Goal: Task Accomplishment & Management: Manage account settings

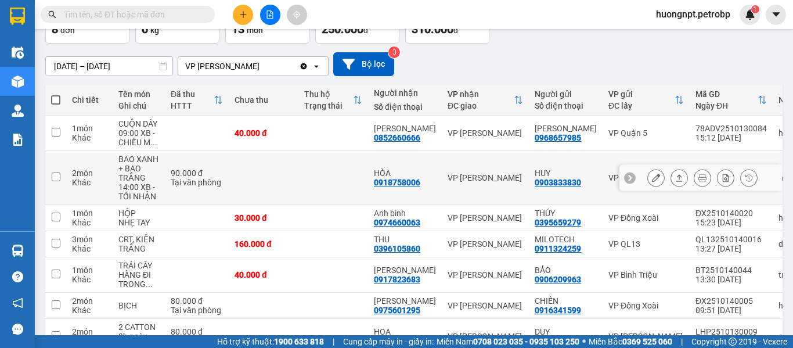
scroll to position [21, 0]
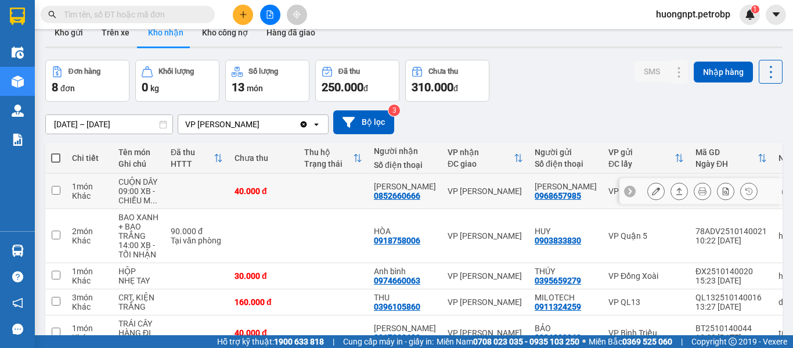
click at [56, 193] on input "checkbox" at bounding box center [56, 190] width 9 height 9
checkbox input "true"
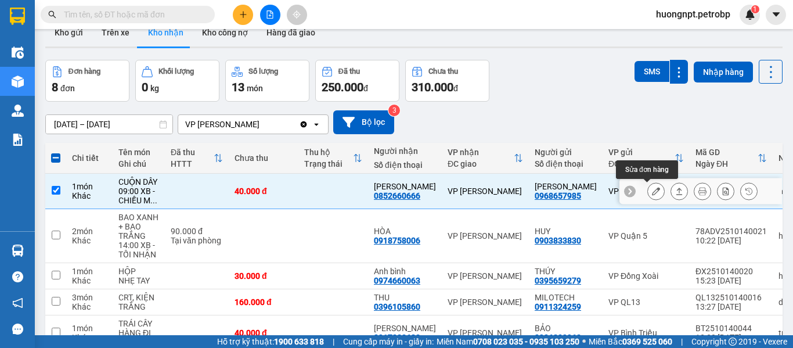
click at [652, 191] on button at bounding box center [656, 191] width 16 height 20
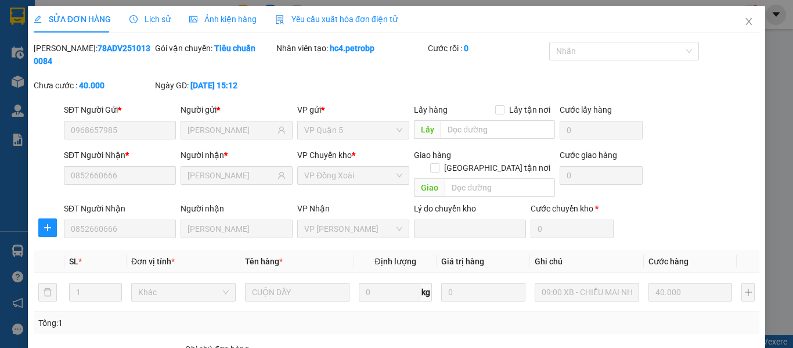
type input "0968657985"
type input "[PERSON_NAME]"
type input "0852660666"
type input "[PERSON_NAME]"
type input "40.000"
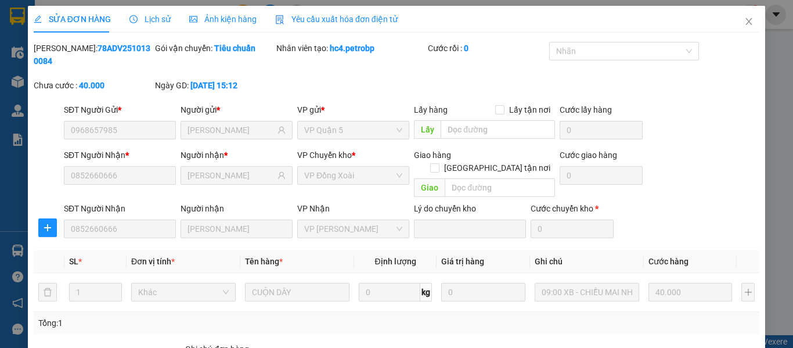
type input "40.000"
click at [738, 17] on span "Close" at bounding box center [749, 22] width 33 height 33
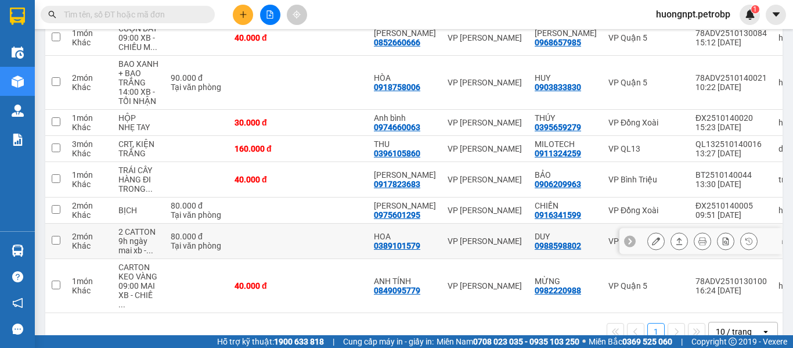
scroll to position [58, 0]
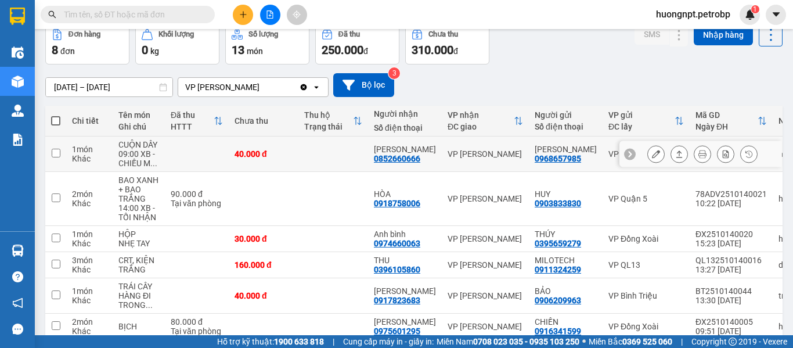
click at [150, 154] on div "09:00 XB - CHIỀU M ..." at bounding box center [138, 158] width 41 height 19
checkbox input "true"
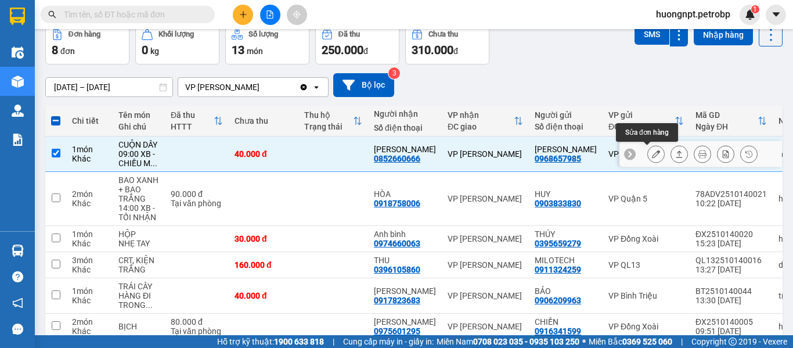
click at [652, 156] on icon at bounding box center [656, 154] width 8 height 8
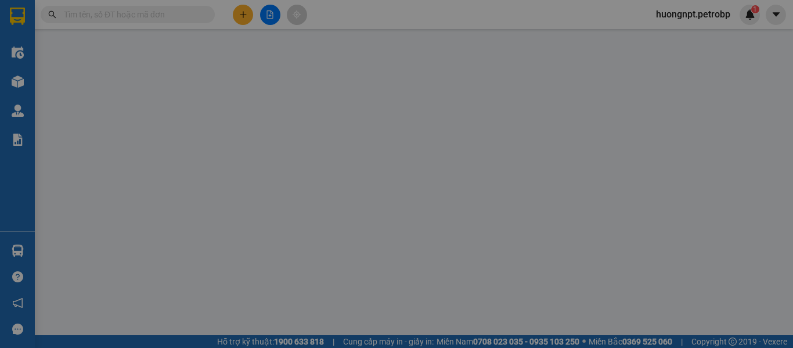
type input "0968657985"
type input "[PERSON_NAME]"
type input "0852660666"
type input "[PERSON_NAME]"
type input "40.000"
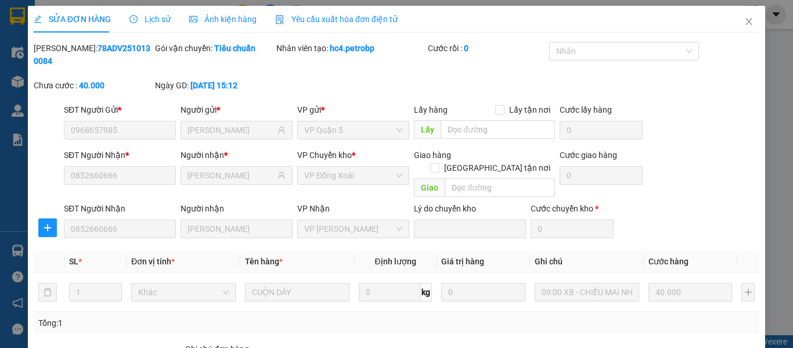
drag, startPoint x: 61, startPoint y: 49, endPoint x: 135, endPoint y: 46, distance: 73.8
click at [135, 46] on b "78ADV2510130084" at bounding box center [92, 55] width 117 height 22
copy b "78ADV2510130084"
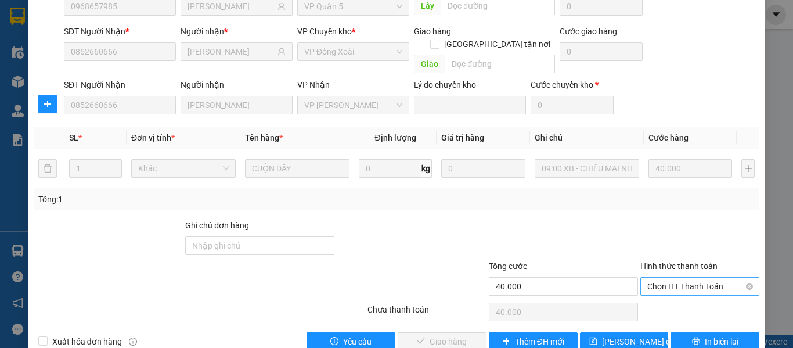
click at [668, 278] on span "Chọn HT Thanh Toán" at bounding box center [699, 286] width 105 height 17
click at [672, 282] on div "Tại văn phòng" at bounding box center [693, 284] width 104 height 13
type input "0"
click at [452, 335] on span "Giao hàng" at bounding box center [448, 341] width 37 height 13
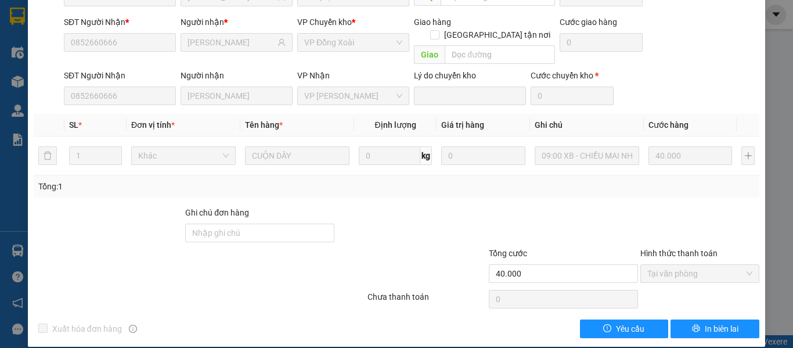
scroll to position [0, 0]
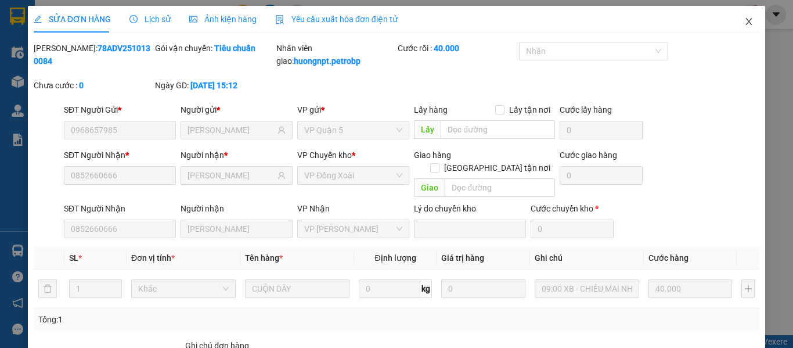
click at [744, 23] on icon "close" at bounding box center [748, 21] width 9 height 9
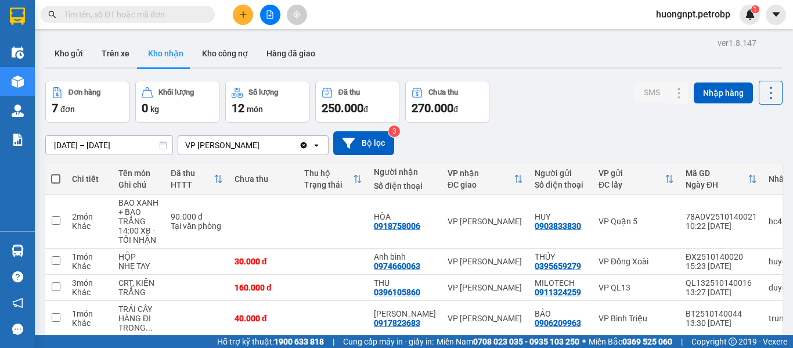
click at [149, 55] on button "Kho nhận" at bounding box center [166, 53] width 54 height 28
click at [118, 53] on button "Trên xe" at bounding box center [115, 53] width 46 height 28
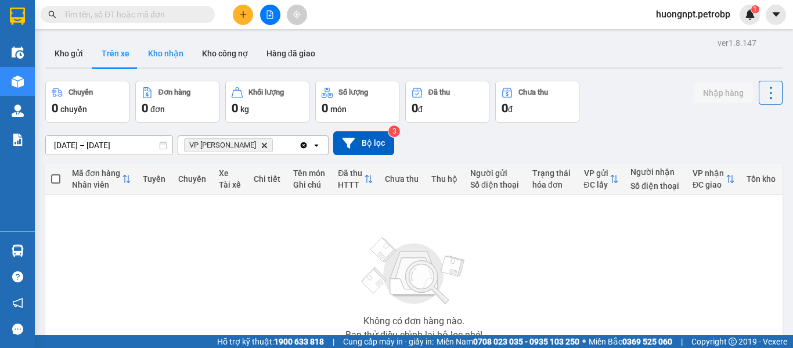
click at [165, 52] on button "Kho nhận" at bounding box center [166, 53] width 54 height 28
type input "[DATE] – [DATE]"
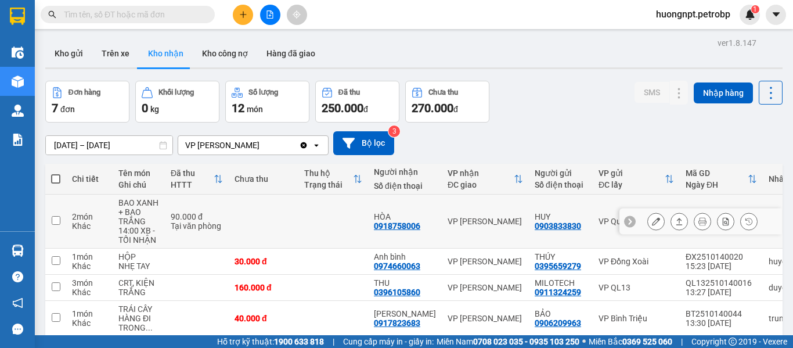
scroll to position [116, 0]
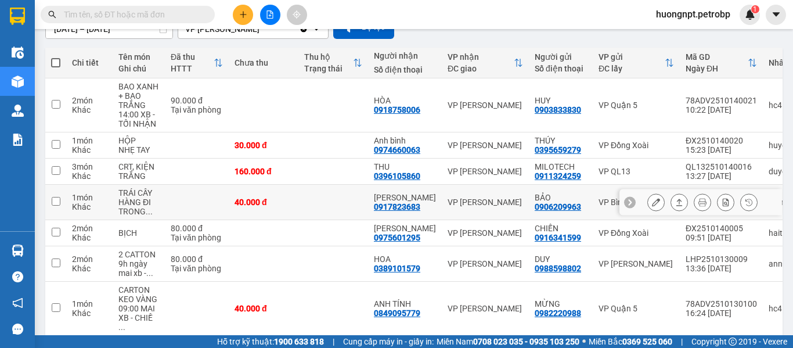
click at [312, 199] on td at bounding box center [333, 202] width 70 height 35
checkbox input "true"
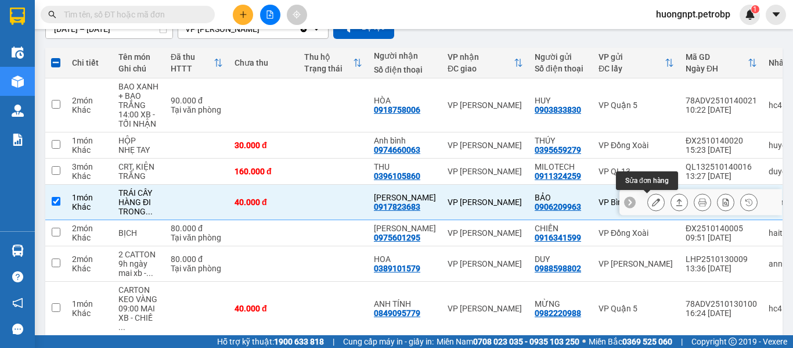
click at [652, 203] on icon at bounding box center [656, 202] width 8 height 8
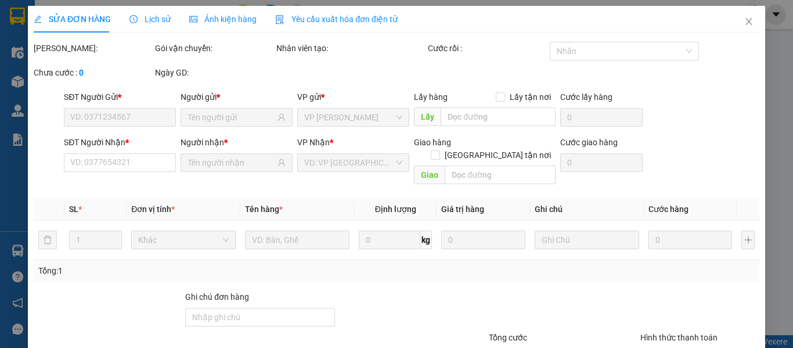
type input "0906209963"
type input "BẢO"
type input "0917823683"
type input "[PERSON_NAME]"
type input "40.000"
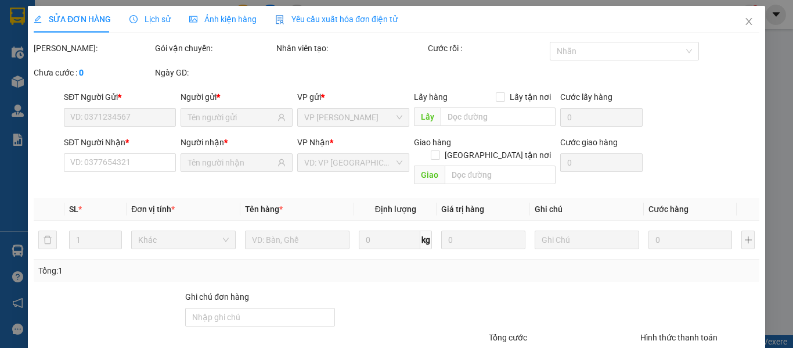
type input "40.000"
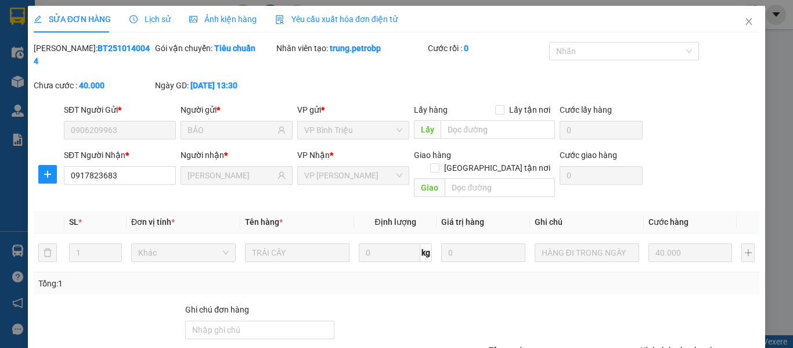
drag, startPoint x: 63, startPoint y: 49, endPoint x: 118, endPoint y: 44, distance: 55.4
click at [118, 44] on b "BT2510140044" at bounding box center [92, 55] width 116 height 22
copy b "BT2510140044"
click at [737, 17] on span "Close" at bounding box center [749, 22] width 33 height 33
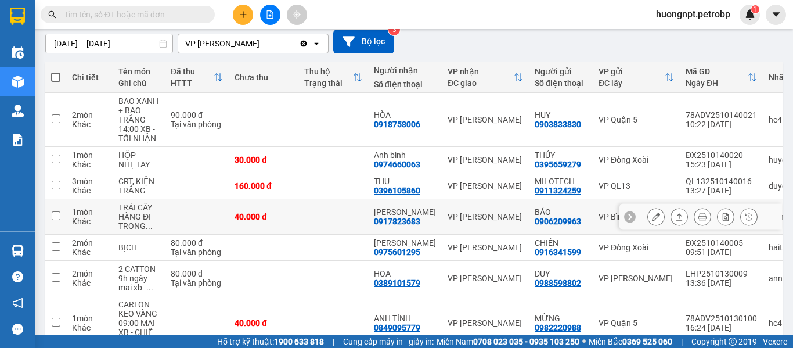
scroll to position [160, 0]
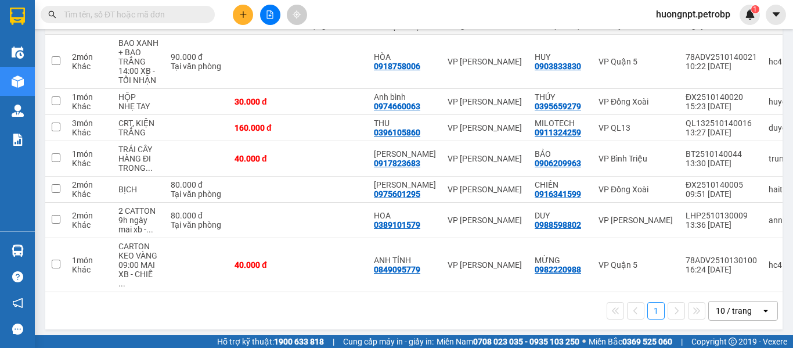
click at [336, 313] on div "1 10 / trang open" at bounding box center [414, 311] width 728 height 20
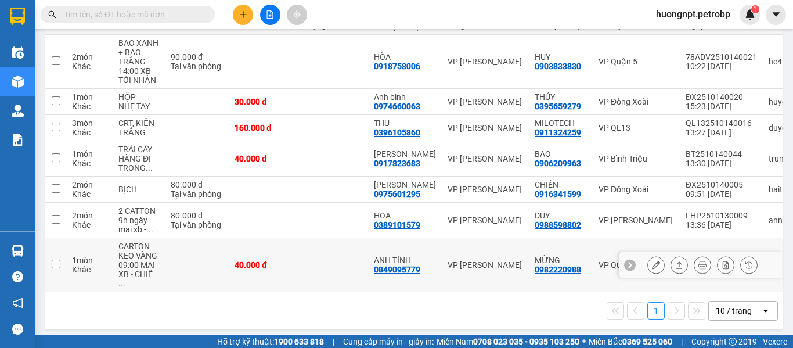
click at [398, 265] on div "0849095779" at bounding box center [397, 269] width 46 height 9
copy div "0849095779"
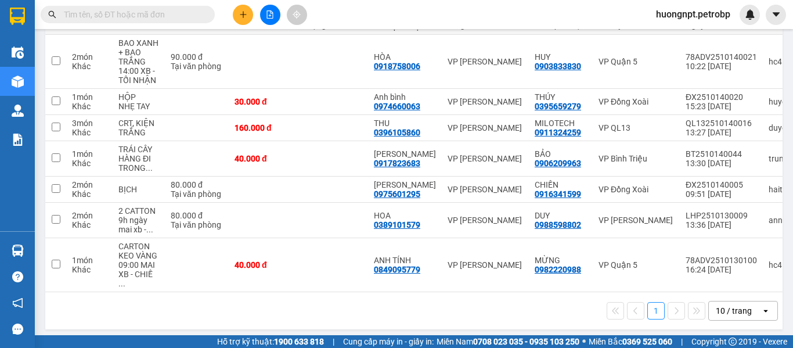
click at [179, 314] on div "1 10 / trang open" at bounding box center [414, 311] width 728 height 20
click at [410, 220] on div "0389101579" at bounding box center [397, 224] width 46 height 9
copy div "0389101579"
click at [179, 312] on div "1 10 / trang open" at bounding box center [414, 311] width 728 height 20
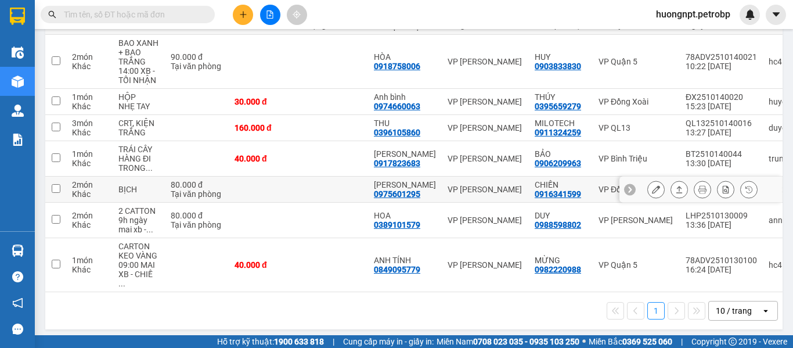
click at [390, 195] on div "0975601295" at bounding box center [397, 193] width 46 height 9
copy div "0975601295"
click at [172, 322] on div "1 10 / trang open" at bounding box center [413, 310] width 737 height 37
click at [405, 190] on div "0975601295" at bounding box center [397, 193] width 46 height 9
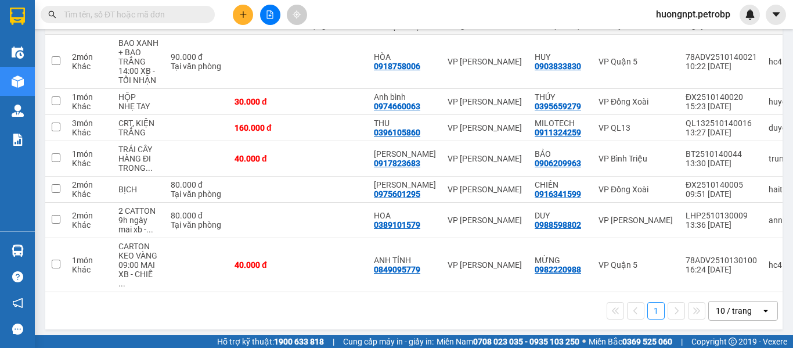
click at [188, 301] on div "1 10 / trang open" at bounding box center [414, 311] width 728 height 20
click at [399, 134] on div "0396105860" at bounding box center [397, 132] width 46 height 9
copy div "0396105860"
click at [186, 314] on div "1 10 / trang open" at bounding box center [414, 311] width 728 height 20
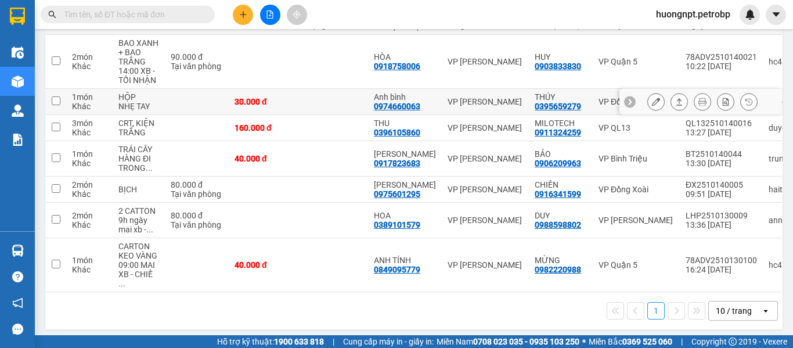
click at [396, 105] on div "0974660063" at bounding box center [397, 106] width 46 height 9
copy div "0974660063"
click at [167, 347] on div "Hỗ trợ kỹ thuật: 1900 633 818 | Cung cấp máy in - giấy in: [GEOGRAPHIC_DATA] 07…" at bounding box center [393, 341] width 787 height 13
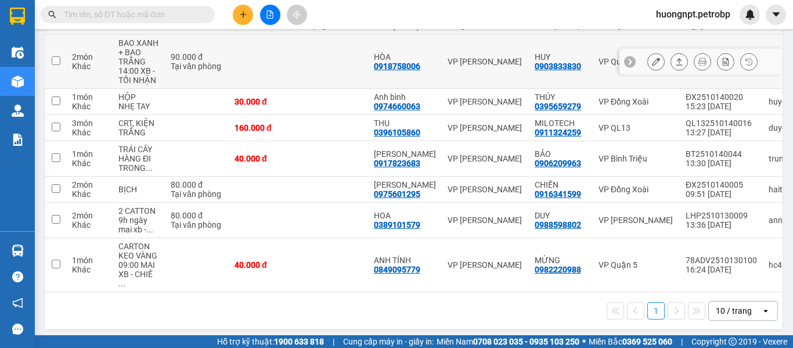
click at [400, 62] on div "0918758006" at bounding box center [397, 66] width 46 height 9
copy div "0918758006"
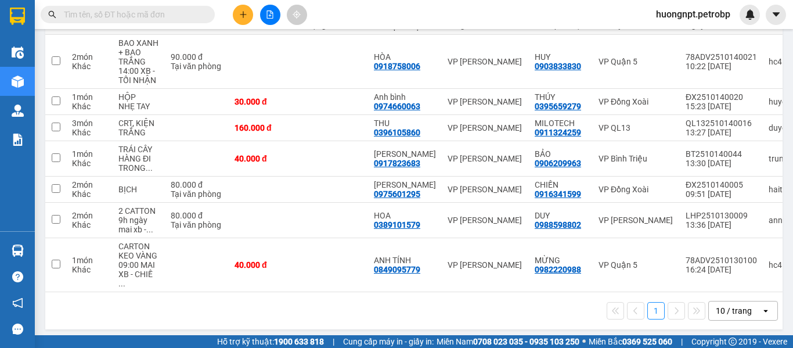
click at [168, 331] on main "ver 1.8.147 Kho gửi Trên xe Kho nhận Kho công nợ Hàng đã giao Đơn hàng 7 đơn Kh…" at bounding box center [396, 167] width 793 height 335
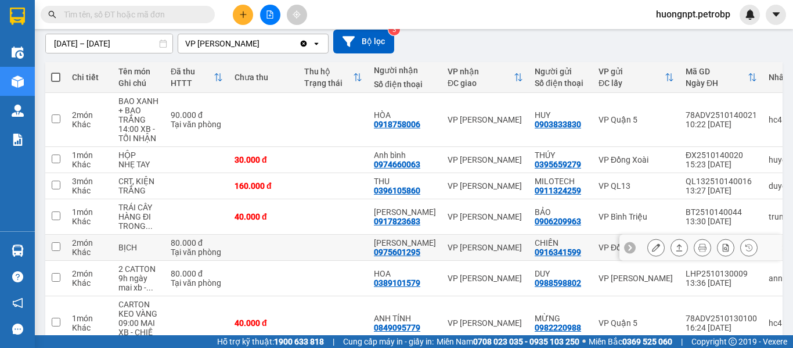
click at [541, 250] on div "0916341599" at bounding box center [558, 251] width 46 height 9
copy div "0916341599"
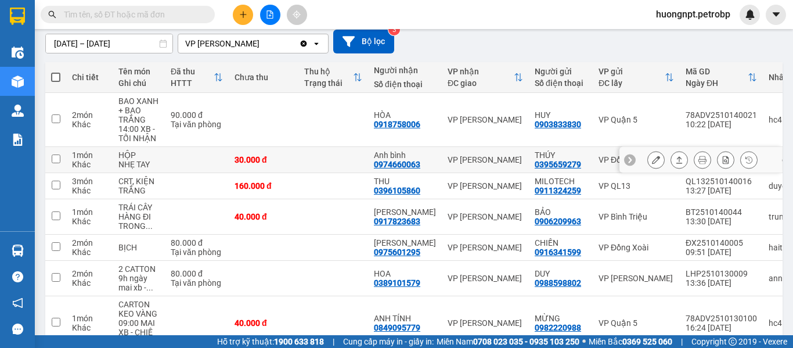
click at [310, 155] on td at bounding box center [333, 160] width 70 height 26
checkbox input "true"
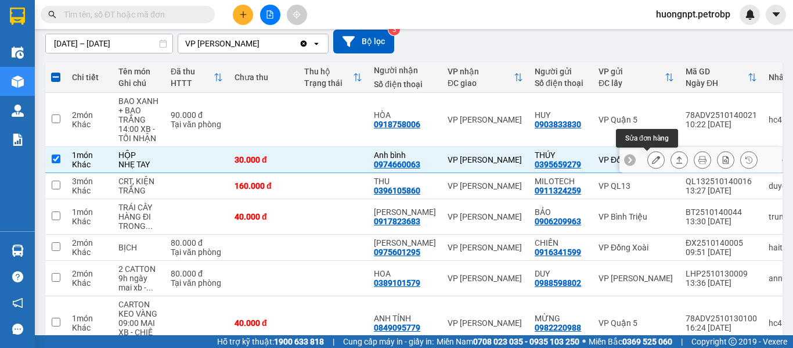
click at [652, 159] on icon at bounding box center [656, 160] width 8 height 8
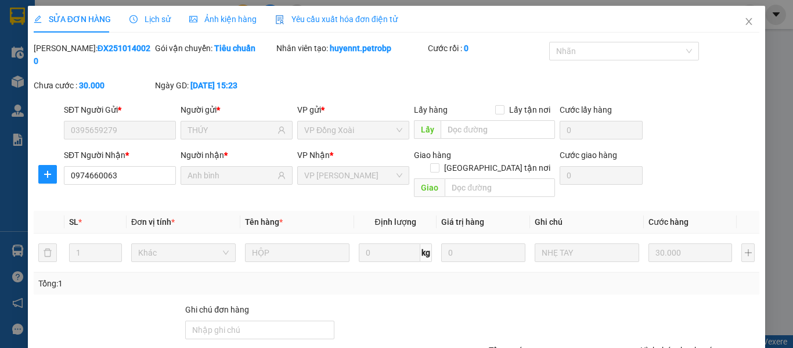
type input "0395659279"
type input "THÚY"
type input "0974660063"
type input "Anh bình"
type input "30.000"
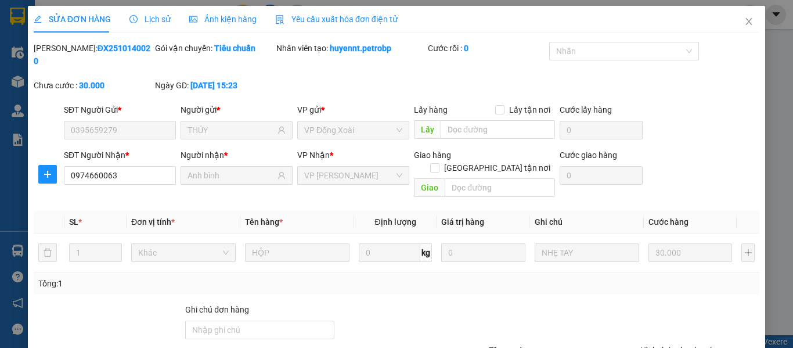
scroll to position [84, 0]
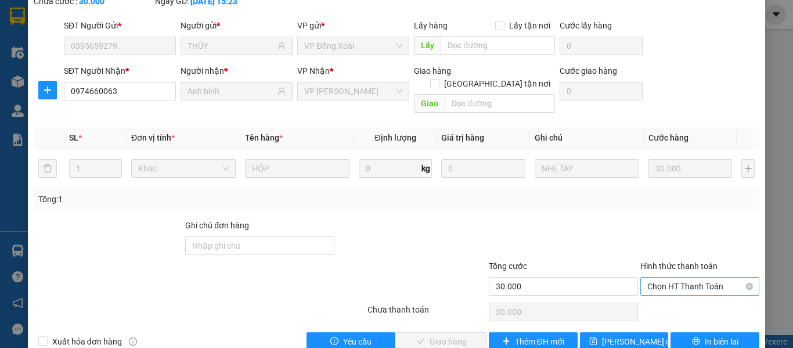
click at [712, 278] on span "Chọn HT Thanh Toán" at bounding box center [699, 286] width 105 height 17
click at [671, 283] on div "Tại văn phòng" at bounding box center [693, 284] width 104 height 13
type input "0"
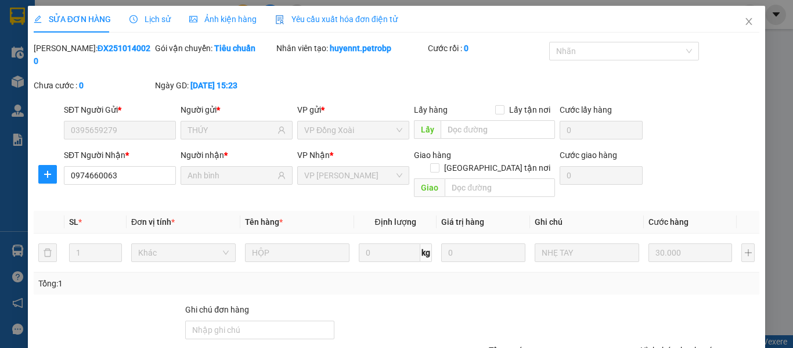
drag, startPoint x: 63, startPoint y: 49, endPoint x: 121, endPoint y: 45, distance: 58.8
click at [121, 45] on div "[PERSON_NAME]: ĐX2510140020" at bounding box center [93, 55] width 119 height 26
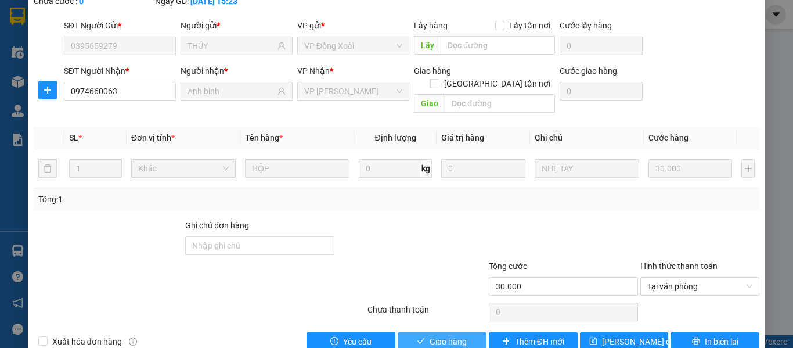
click at [456, 335] on span "Giao hàng" at bounding box center [448, 341] width 37 height 13
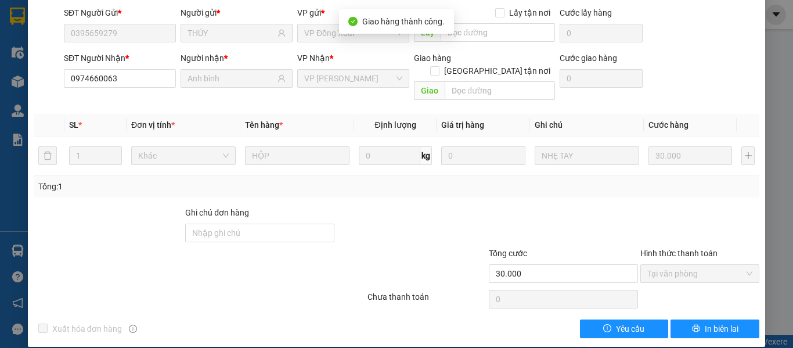
scroll to position [0, 0]
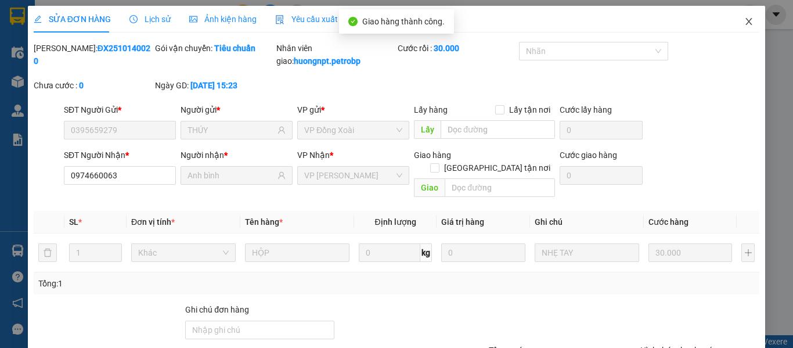
click at [745, 20] on icon "close" at bounding box center [748, 21] width 9 height 9
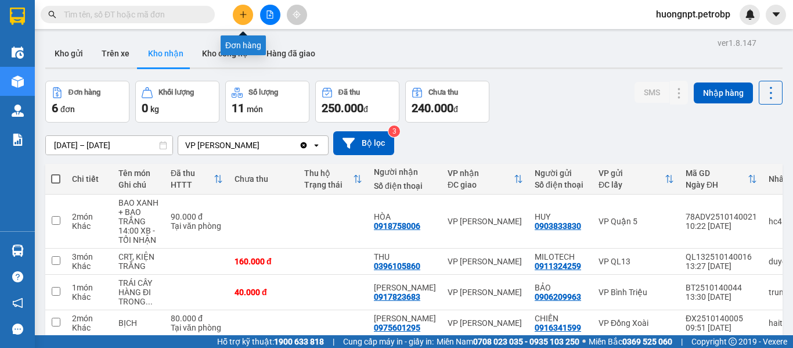
click at [243, 14] on icon "plus" at bounding box center [243, 14] width 1 height 6
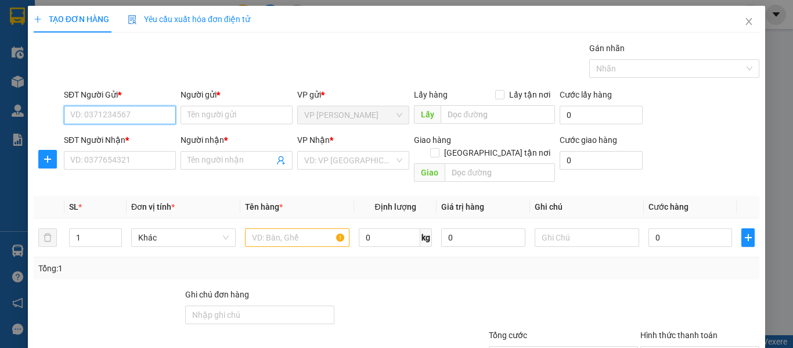
click at [110, 118] on input "SĐT Người Gửi *" at bounding box center [120, 115] width 112 height 19
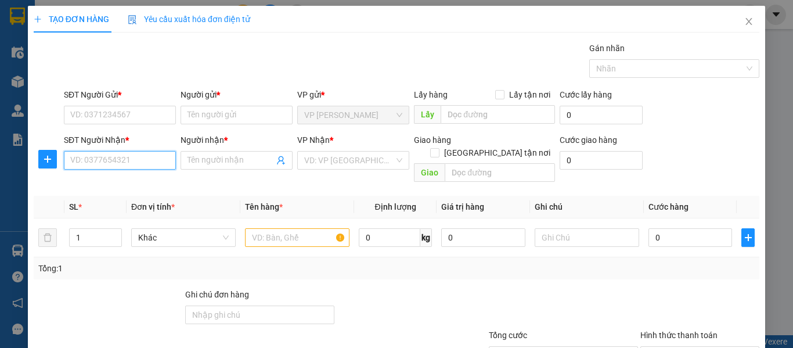
click at [142, 163] on input "SĐT Người Nhận *" at bounding box center [120, 160] width 112 height 19
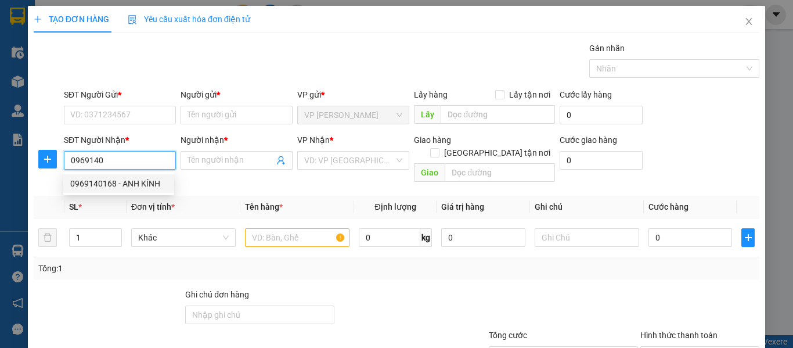
click at [138, 181] on div "0969140168 - ANH KÍNH" at bounding box center [118, 183] width 97 height 13
type input "0969140168"
type input "ANH KÍNH"
type input "Nhẹ tay"
type input "30.000"
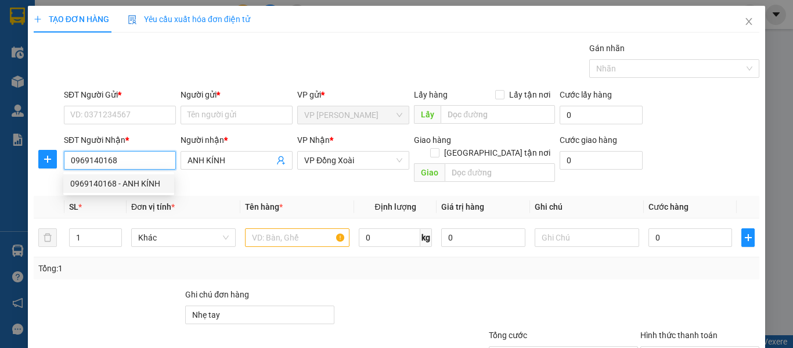
type input "30.000"
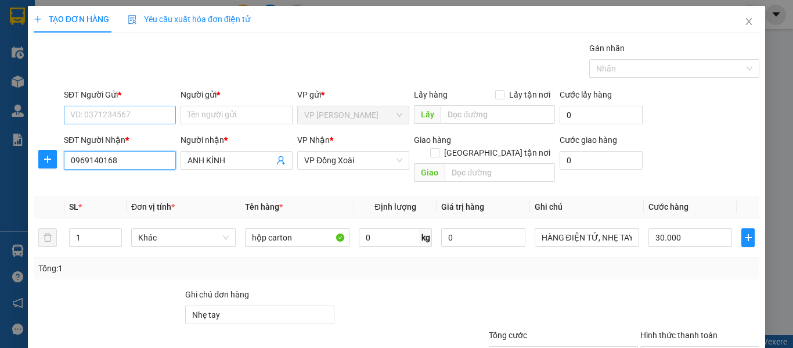
type input "0969140168"
click at [136, 111] on input "SĐT Người Gửi *" at bounding box center [120, 115] width 112 height 19
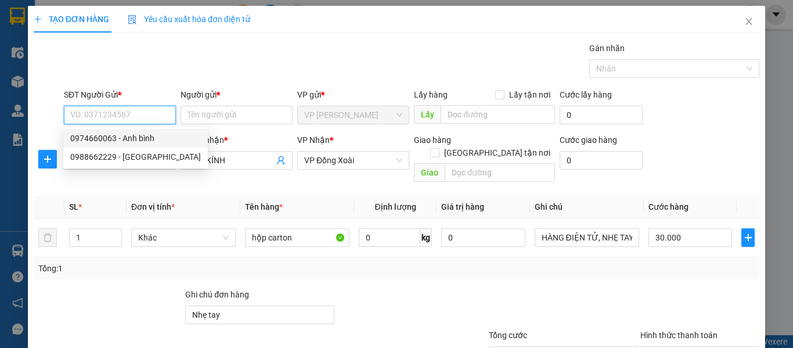
click at [110, 138] on div "0974660063 - Anh bình" at bounding box center [135, 138] width 131 height 13
type input "0974660063"
type input "Anh bình"
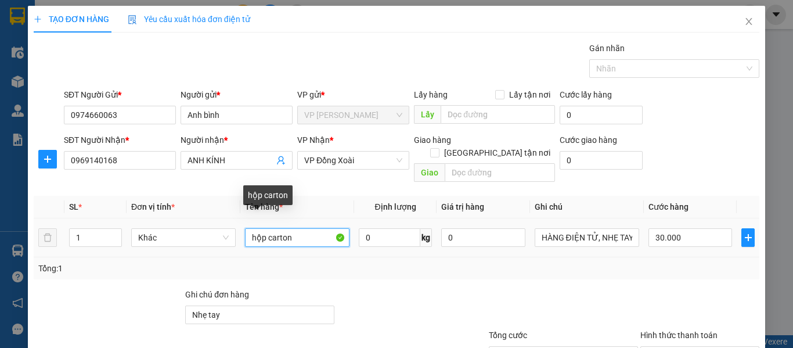
click at [301, 228] on input "hộp carton" at bounding box center [297, 237] width 105 height 19
type input "h"
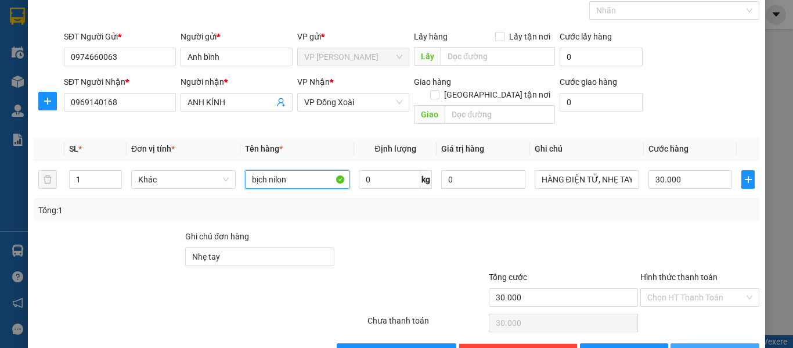
type input "bịch nilon"
click at [732, 343] on button "[PERSON_NAME] và In" at bounding box center [715, 352] width 89 height 19
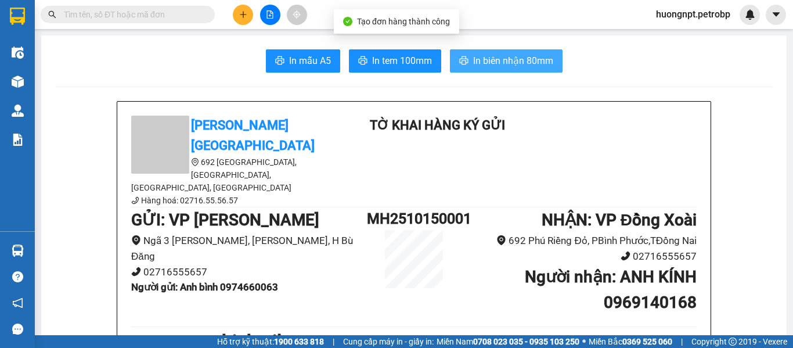
click at [524, 64] on span "In biên nhận 80mm" at bounding box center [513, 60] width 80 height 15
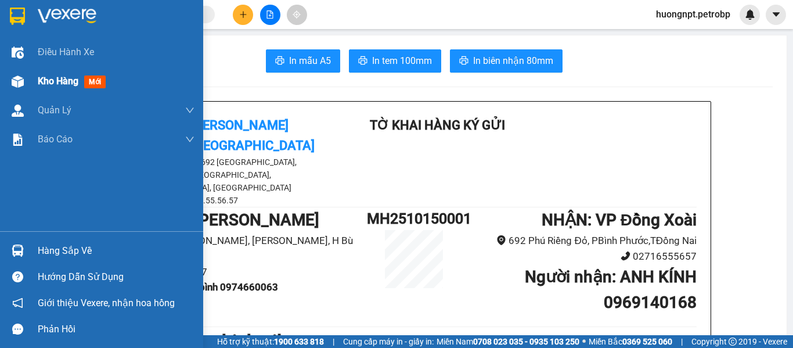
click at [69, 82] on span "Kho hàng" at bounding box center [58, 80] width 41 height 11
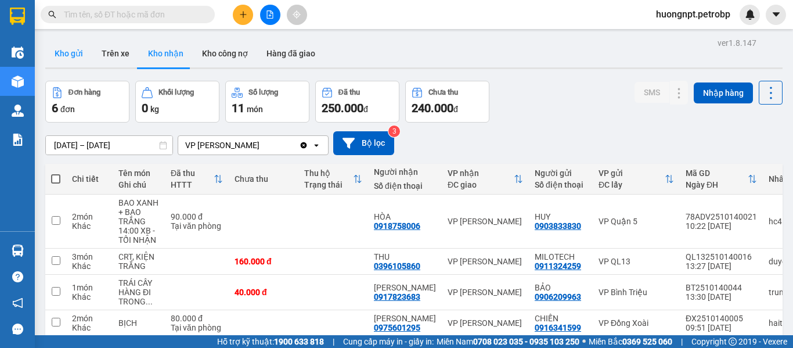
click at [67, 52] on button "Kho gửi" at bounding box center [68, 53] width 47 height 28
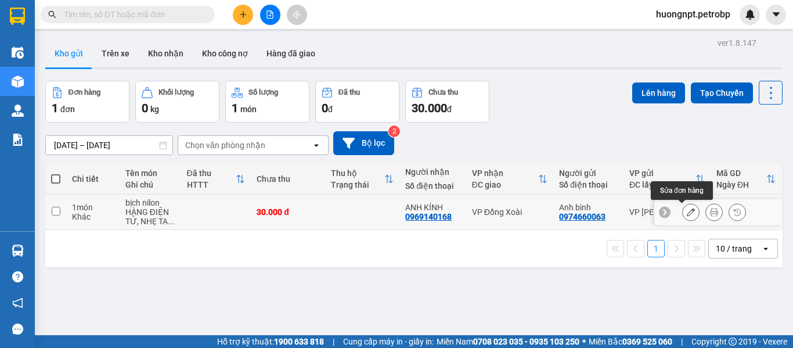
click at [687, 215] on icon at bounding box center [691, 212] width 8 height 8
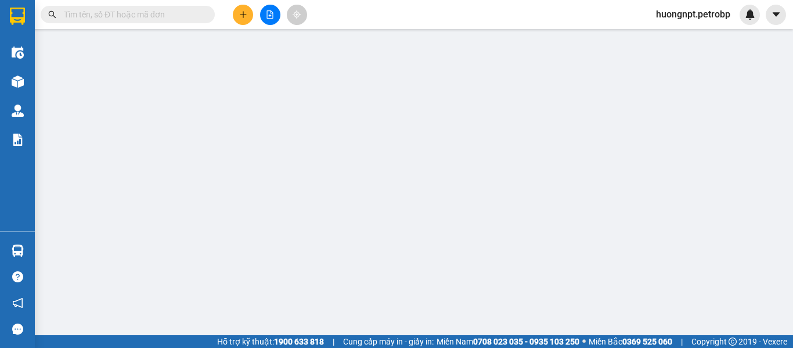
type input "0974660063"
type input "0969140168"
type input "Nhẹ tay"
type input "30.000"
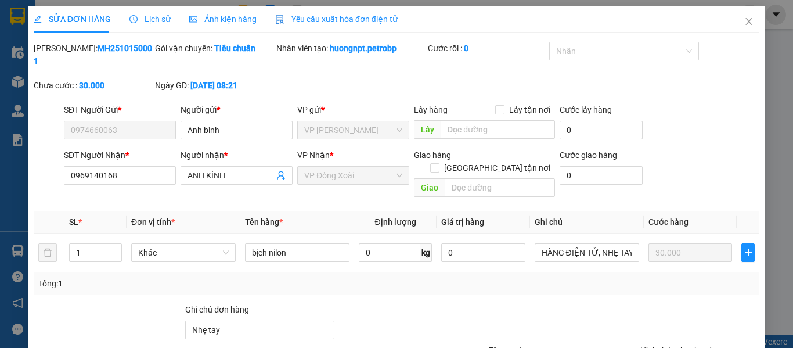
scroll to position [84, 0]
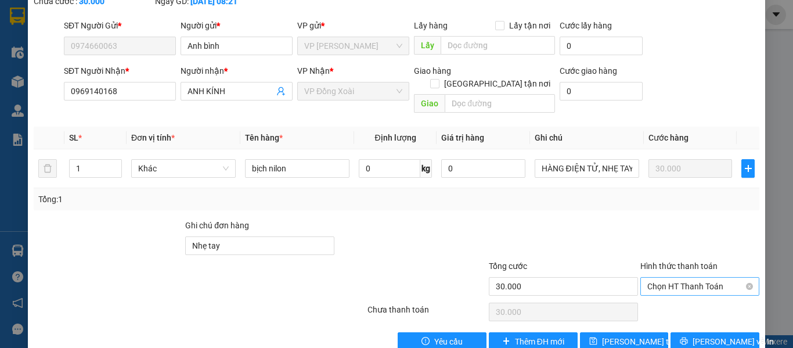
click at [679, 278] on span "Chọn HT Thanh Toán" at bounding box center [699, 286] width 105 height 17
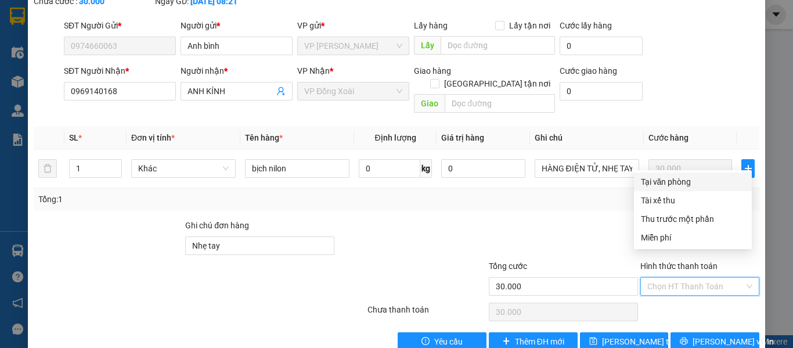
click at [665, 182] on div "Tại văn phòng" at bounding box center [693, 181] width 104 height 13
type input "0"
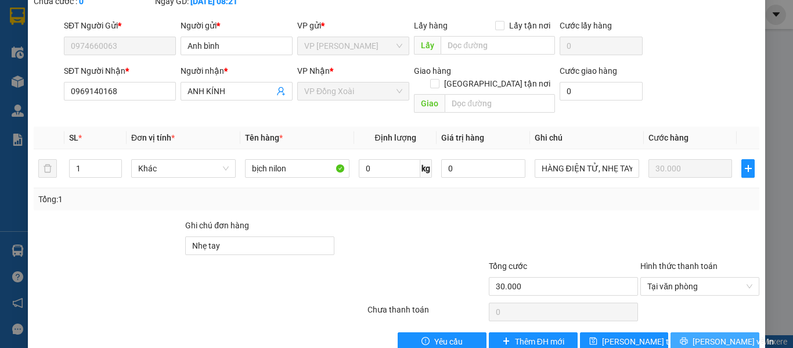
click at [728, 335] on span "[PERSON_NAME] và In" at bounding box center [733, 341] width 81 height 13
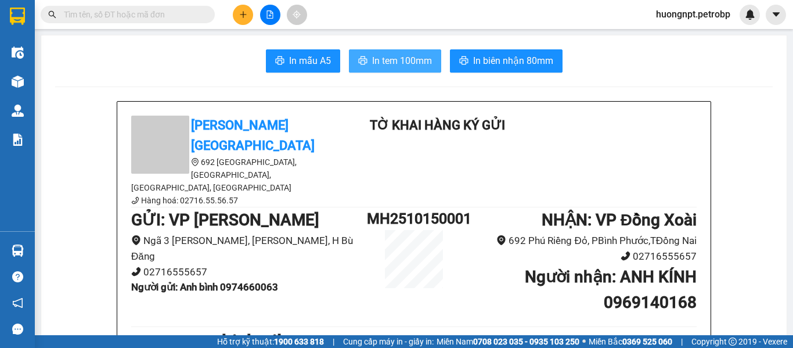
click at [397, 64] on span "In tem 100mm" at bounding box center [402, 60] width 60 height 15
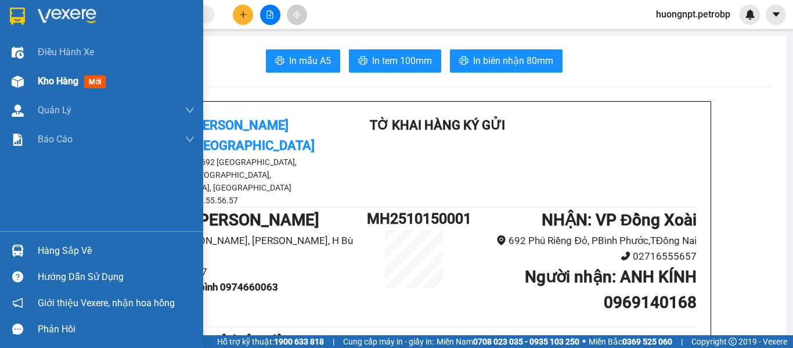
click at [66, 82] on span "Kho hàng" at bounding box center [58, 80] width 41 height 11
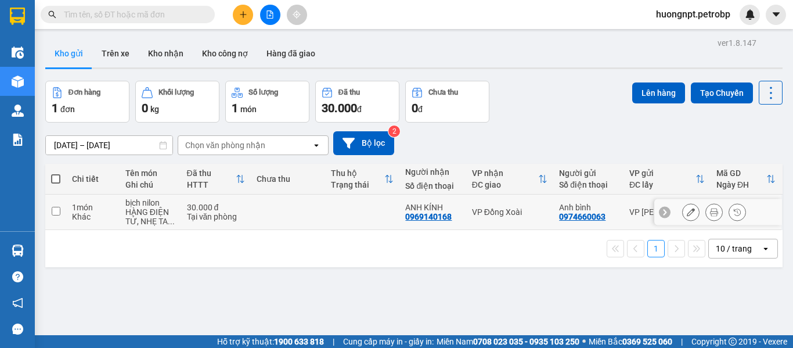
click at [126, 212] on div "HÀNG ĐIỆN TỬ, NHẸ TA ..." at bounding box center [150, 216] width 50 height 19
checkbox input "true"
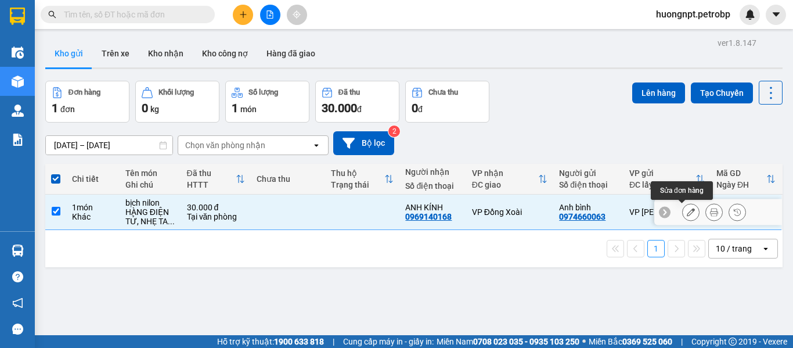
click at [689, 211] on button at bounding box center [691, 212] width 16 height 20
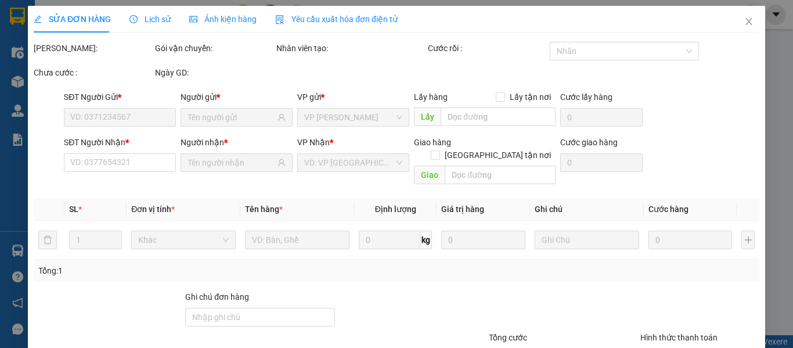
type input "0974660063"
type input "0969140168"
type input "Nhẹ tay"
type input "30.000"
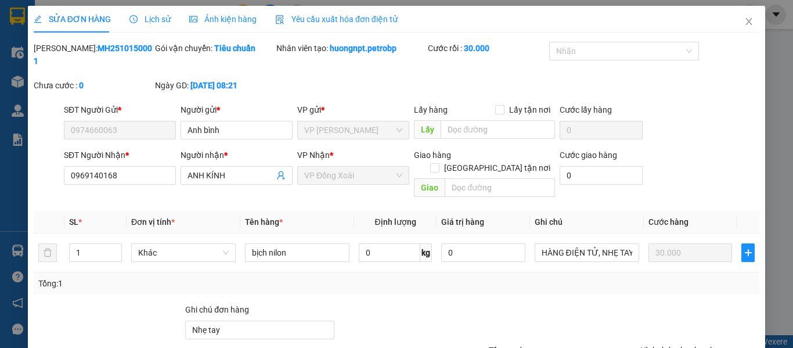
drag, startPoint x: 60, startPoint y: 48, endPoint x: 124, endPoint y: 46, distance: 63.3
click at [124, 46] on div "Mã ĐH: MH2510150001" at bounding box center [93, 55] width 119 height 26
click at [744, 23] on icon "close" at bounding box center [748, 21] width 9 height 9
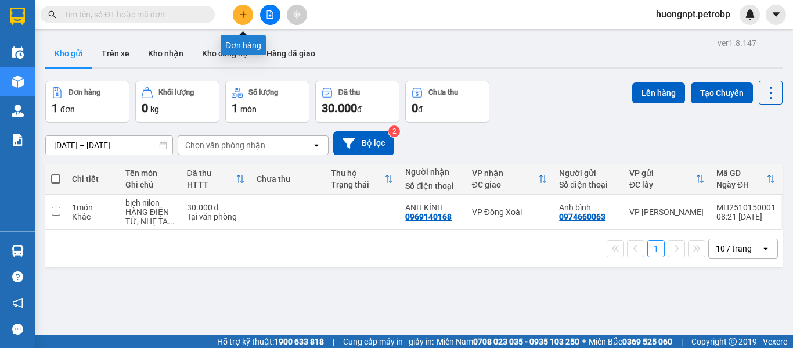
click at [238, 12] on button at bounding box center [243, 15] width 20 height 20
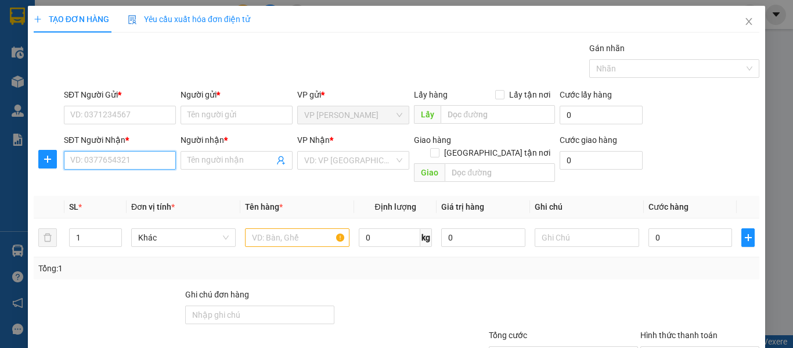
click at [108, 163] on input "SĐT Người Nhận *" at bounding box center [120, 160] width 112 height 19
paste input "0902570221"
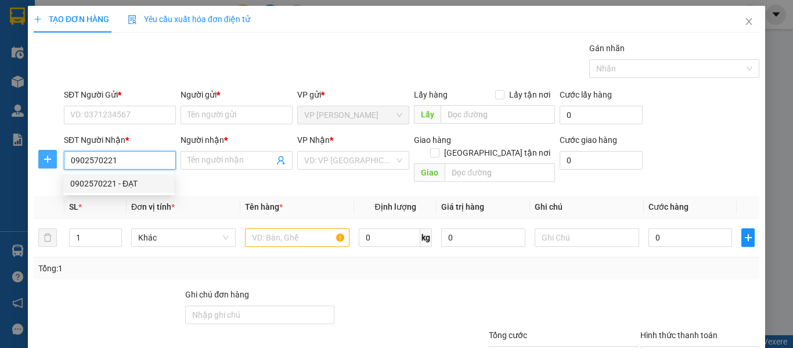
type input "0902570221"
click at [40, 160] on span "plus" at bounding box center [47, 158] width 17 height 9
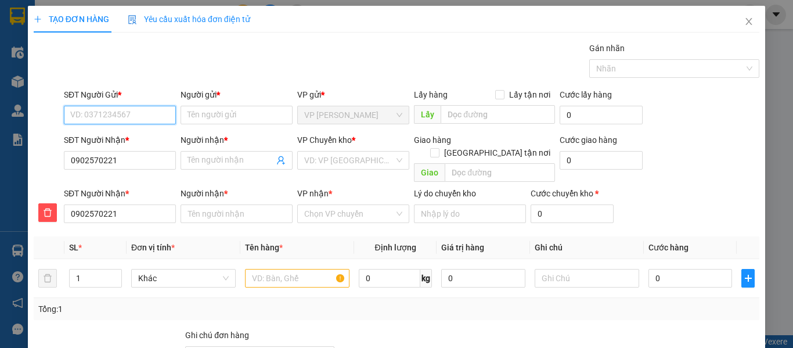
click at [133, 113] on input "SĐT Người Gửi *" at bounding box center [120, 115] width 112 height 19
click at [136, 138] on div "0985292902 - [PERSON_NAME]" at bounding box center [127, 138] width 114 height 13
type input "0985292902"
type input "CƯỜNG"
type input "40.000"
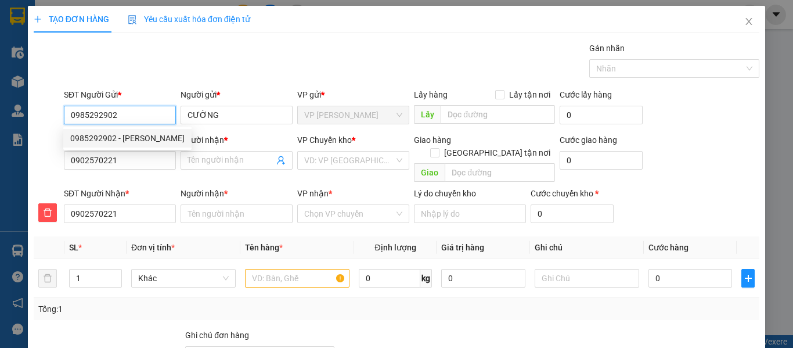
type input "40.000"
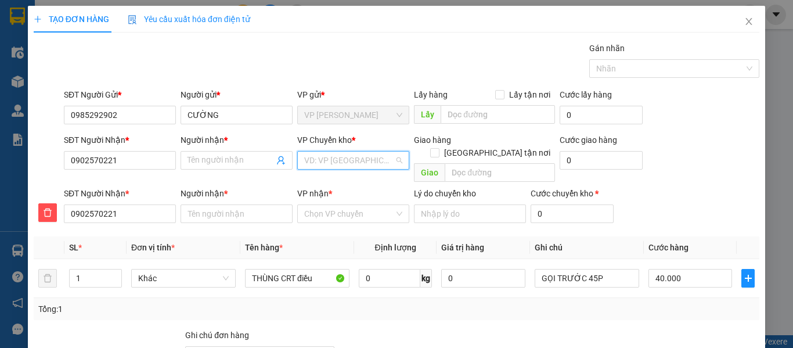
click at [365, 157] on input "search" at bounding box center [349, 160] width 90 height 17
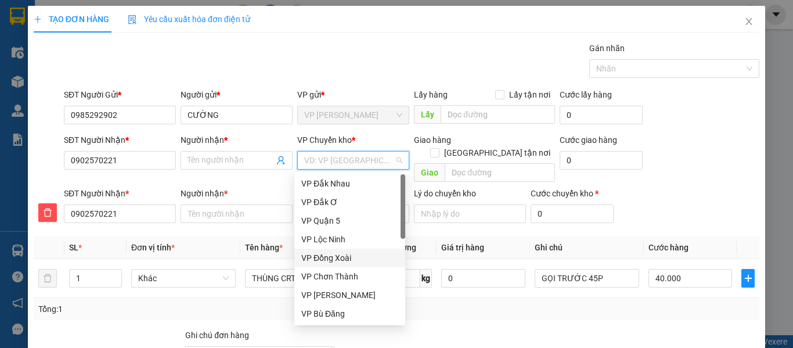
click at [344, 260] on div "VP Đồng Xoài" at bounding box center [349, 257] width 97 height 13
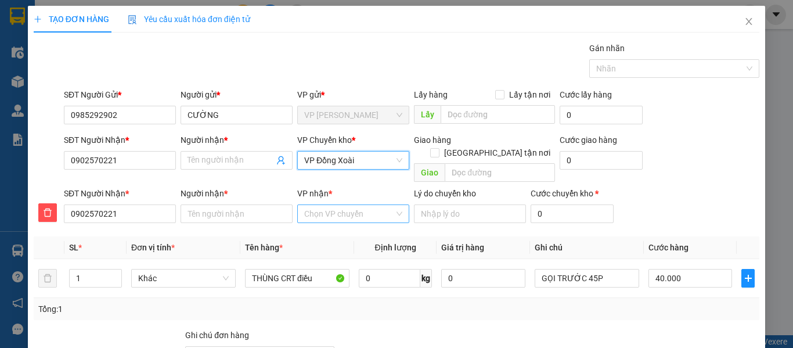
click at [355, 205] on input "VP nhận *" at bounding box center [349, 213] width 90 height 17
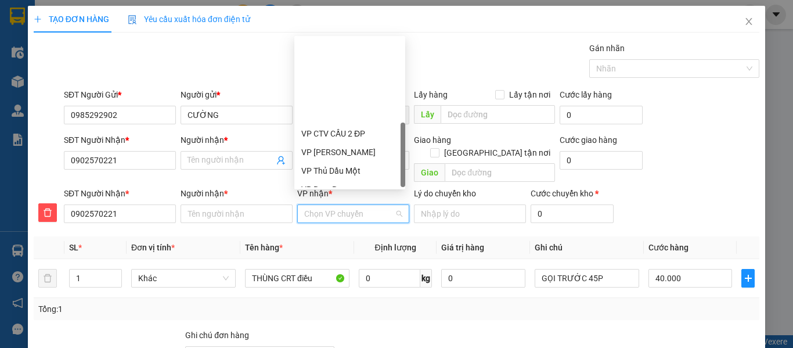
scroll to position [279, 0]
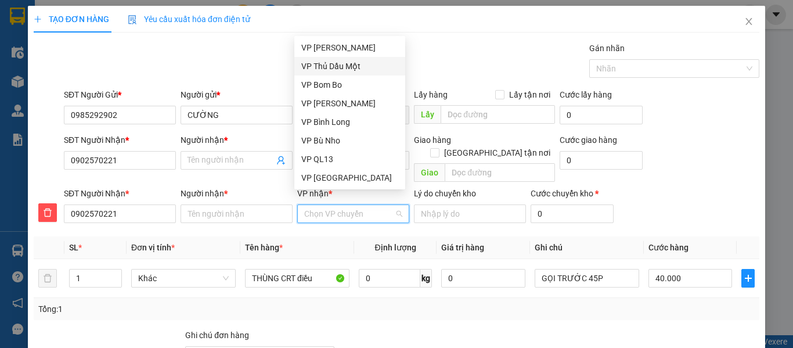
click at [351, 67] on div "VP Thủ Dầu Một" at bounding box center [349, 66] width 97 height 13
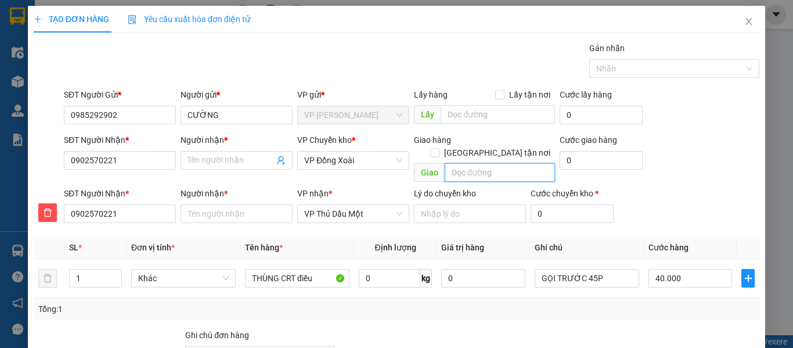
click at [469, 163] on input "text" at bounding box center [500, 172] width 110 height 19
type input "5"
type input "gần bv 512 Giường, [GEOGRAPHIC_DATA]"
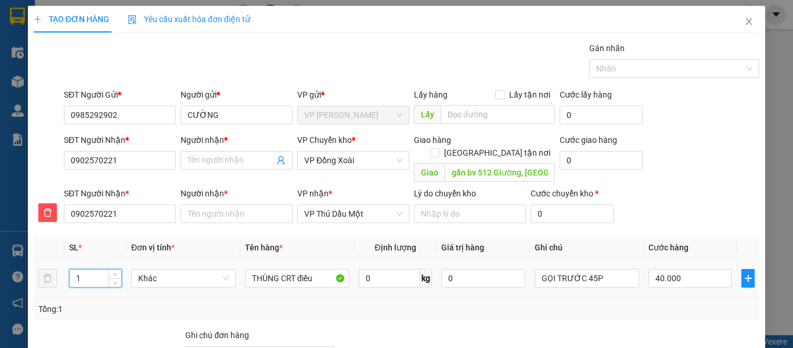
click at [102, 269] on input "1" at bounding box center [96, 277] width 52 height 17
type input "2"
click at [113, 273] on icon "up" at bounding box center [115, 275] width 4 height 4
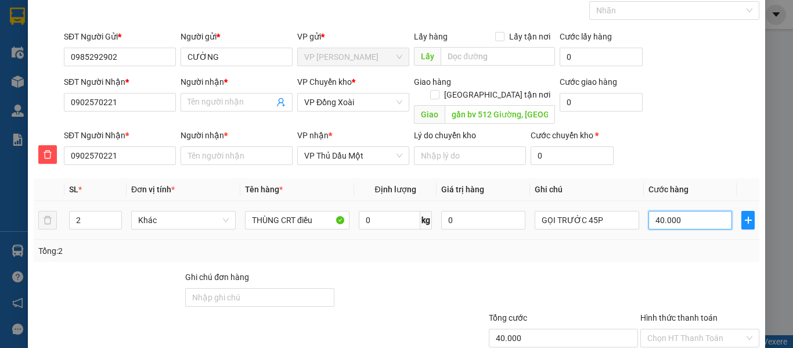
type input "0"
type input "8"
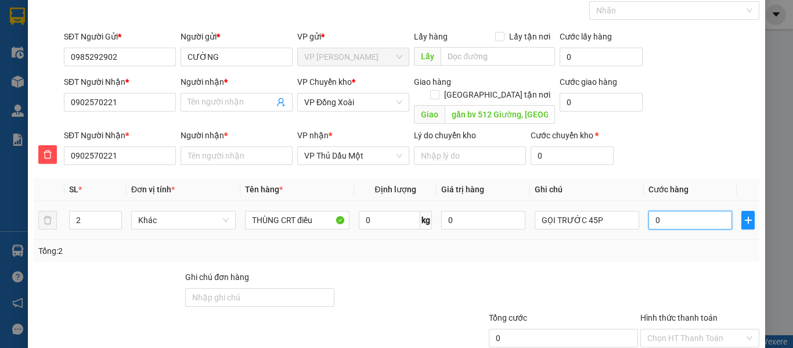
type input "08"
type input "80"
type input "080"
type input "8"
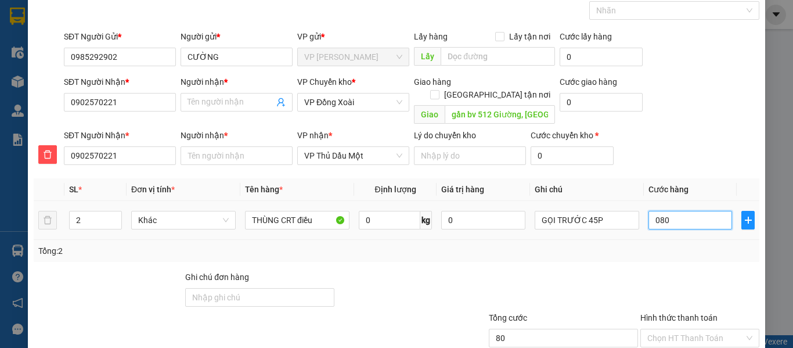
type input "8"
type input "08"
type input "0"
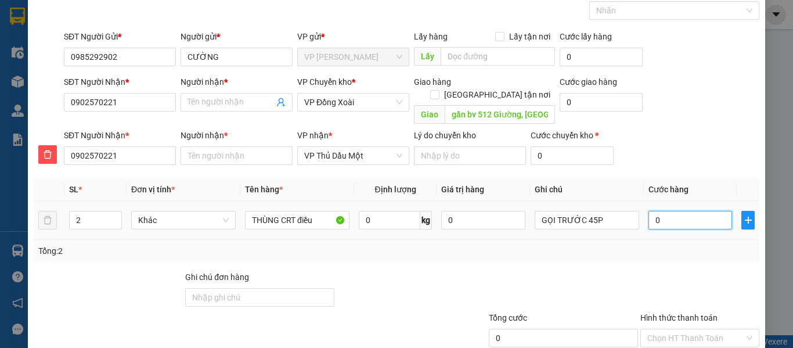
type input "8"
type input "08"
type input "80"
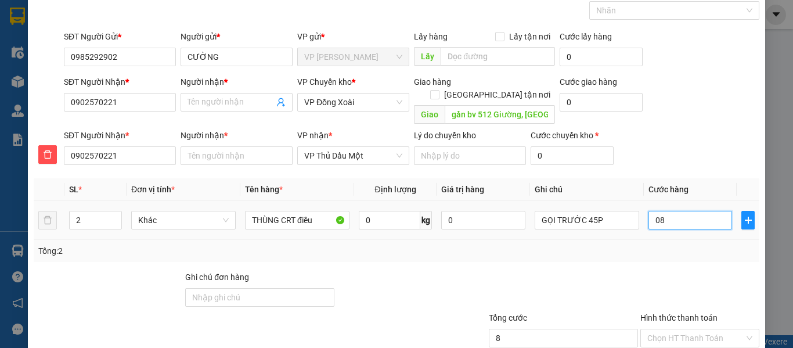
type input "080"
type input "800"
type input "0.800"
type input "8.000"
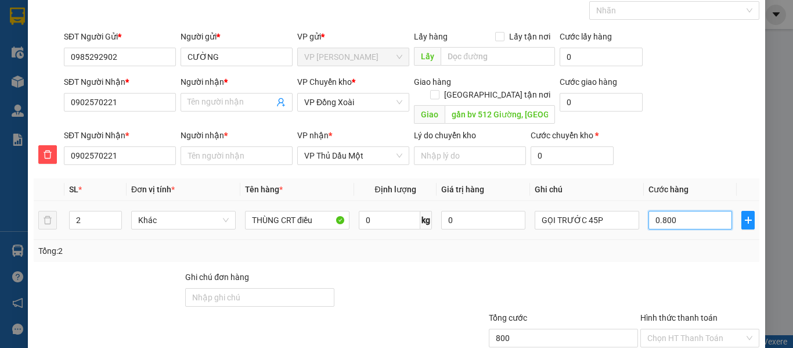
type input "8.000"
type input "08.000"
type input "800"
type input "0.800"
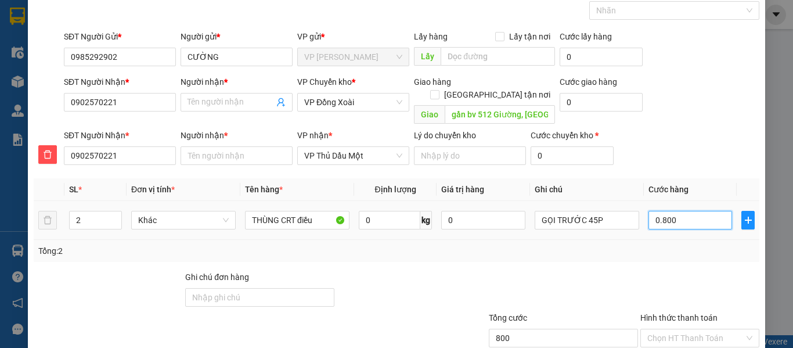
type input "80"
type input "080"
type input "8"
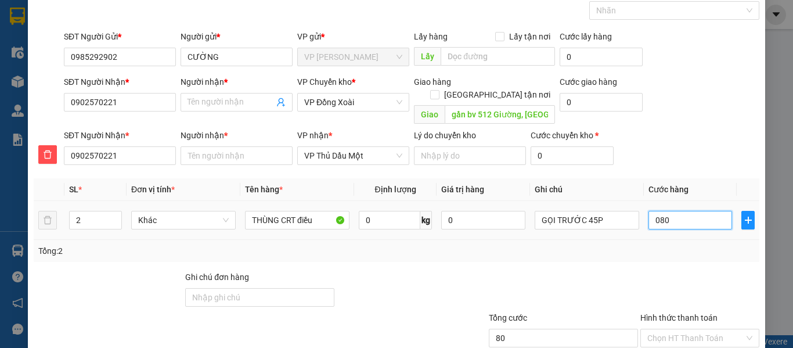
type input "08"
type input "0"
click at [467, 278] on div at bounding box center [412, 291] width 152 height 41
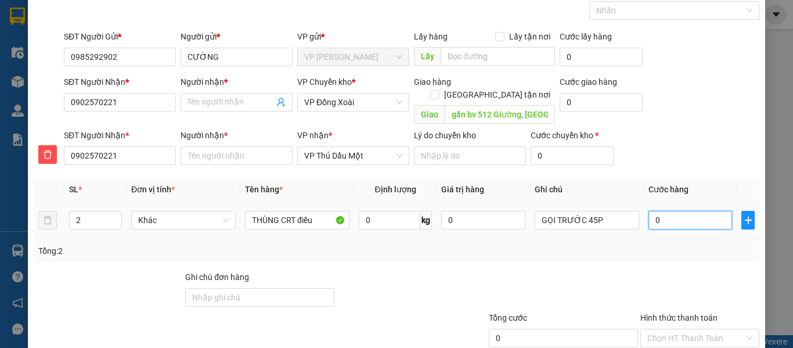
click at [658, 211] on input "0" at bounding box center [691, 220] width 84 height 19
type input "8"
type input "80"
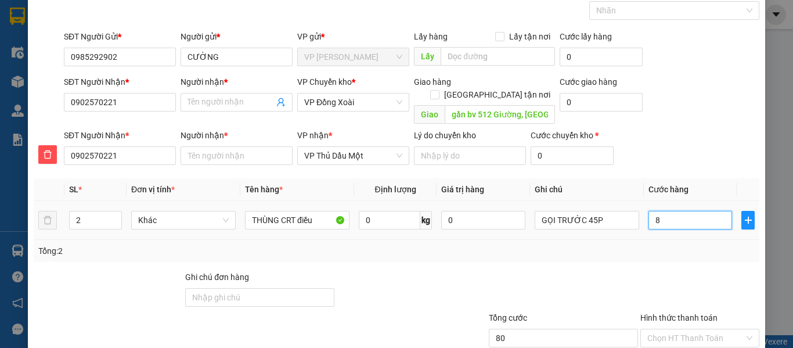
type input "80"
type input "800"
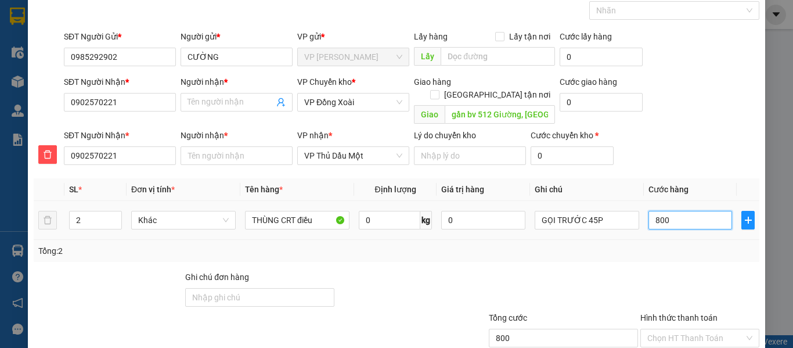
type input "8.000"
type input "80.000"
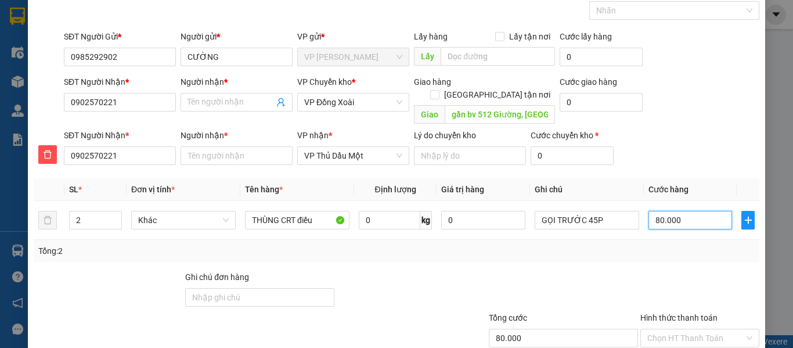
type input "80.000"
click at [411, 273] on div at bounding box center [412, 291] width 152 height 41
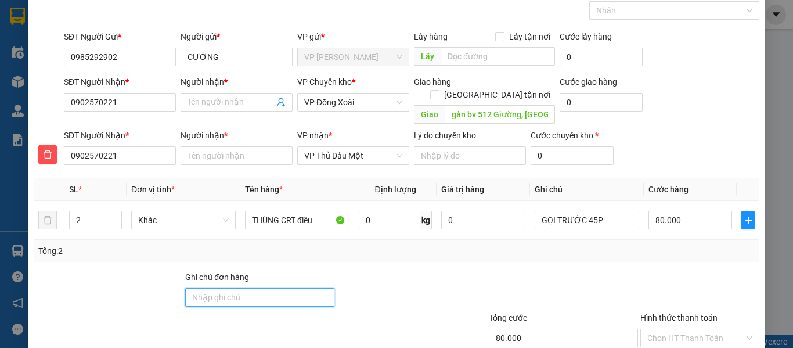
click at [239, 288] on input "Ghi chú đơn hàng" at bounding box center [259, 297] width 149 height 19
click at [568, 255] on div "Transit Pickup Surcharge Ids Transit Deliver Surcharge Ids Transit Deliver Surc…" at bounding box center [397, 193] width 726 height 419
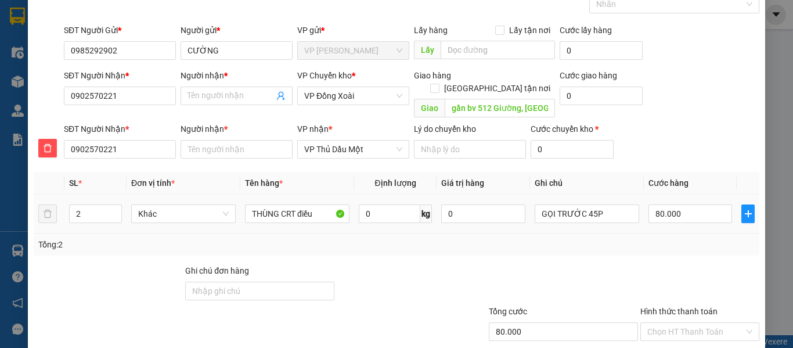
scroll to position [123, 0]
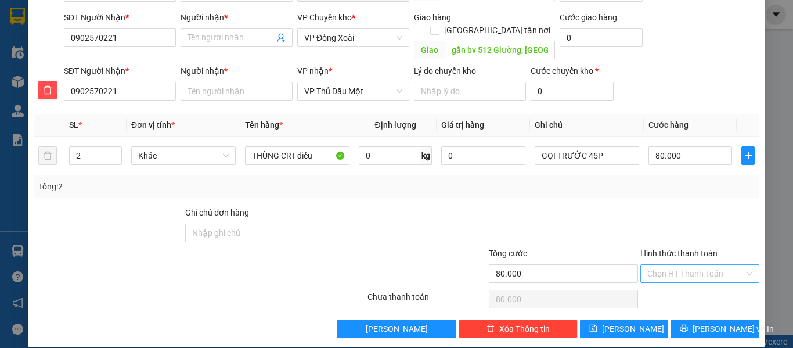
click at [712, 265] on input "Hình thức thanh toán" at bounding box center [695, 273] width 97 height 17
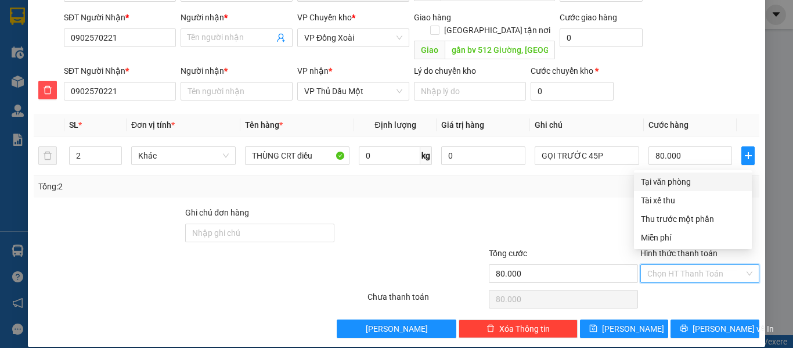
click at [673, 177] on div "Tại văn phòng" at bounding box center [693, 181] width 104 height 13
type input "0"
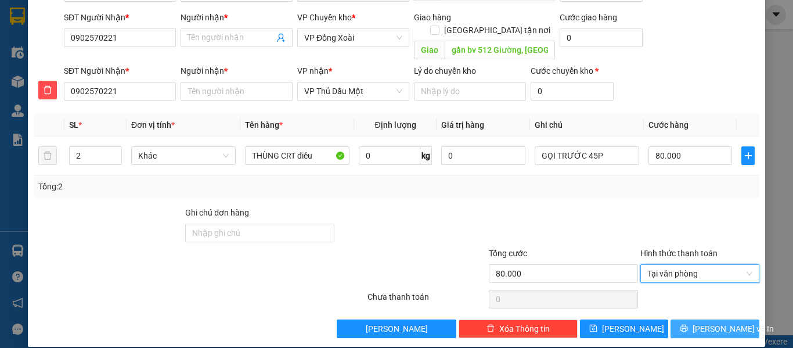
click at [724, 322] on span "[PERSON_NAME] và In" at bounding box center [733, 328] width 81 height 13
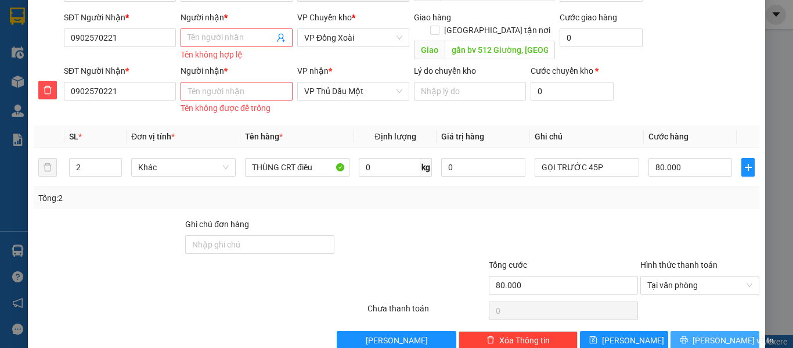
scroll to position [146, 0]
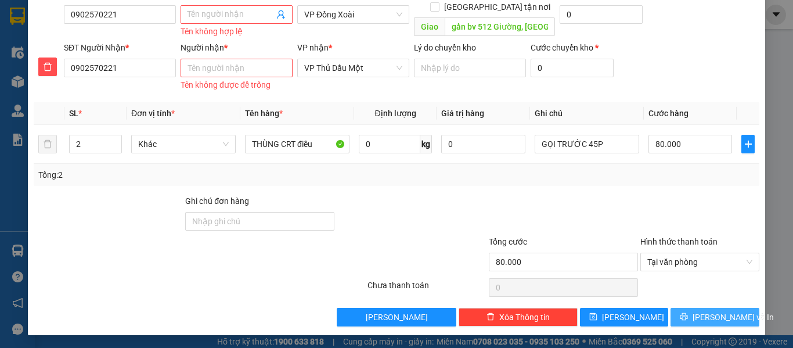
click at [719, 314] on span "[PERSON_NAME] và In" at bounding box center [733, 317] width 81 height 13
click at [688, 316] on icon "printer" at bounding box center [685, 317] width 8 height 8
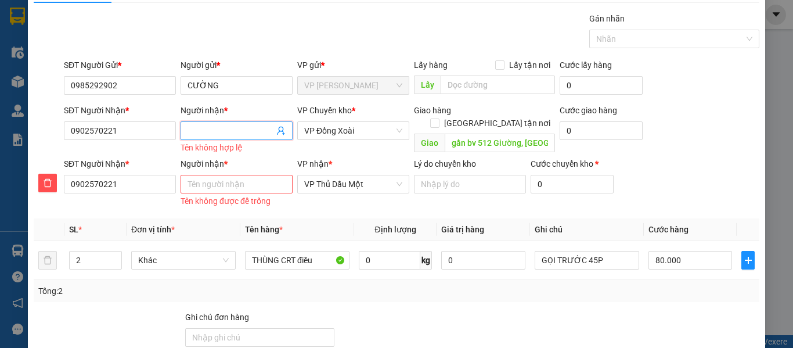
click at [221, 126] on input "Người nhận *" at bounding box center [231, 130] width 87 height 13
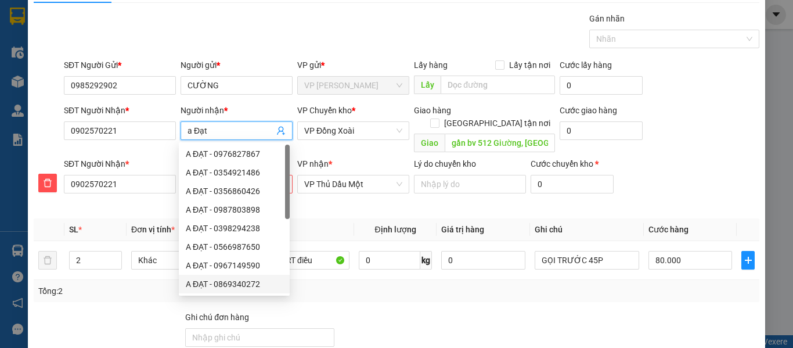
type input "a Đạt"
click at [147, 311] on div at bounding box center [109, 331] width 152 height 41
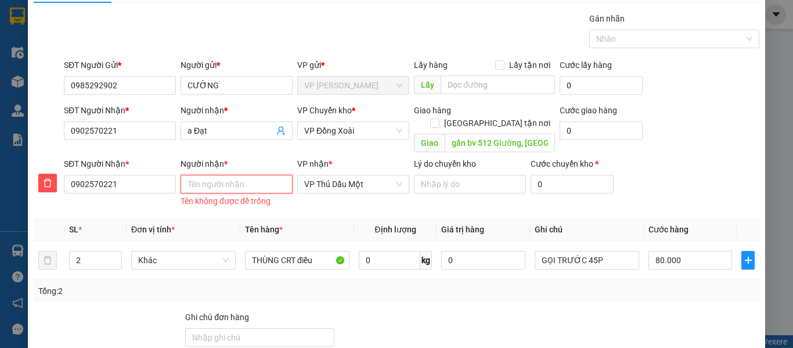
click at [207, 175] on input "Người nhận *" at bounding box center [237, 184] width 112 height 19
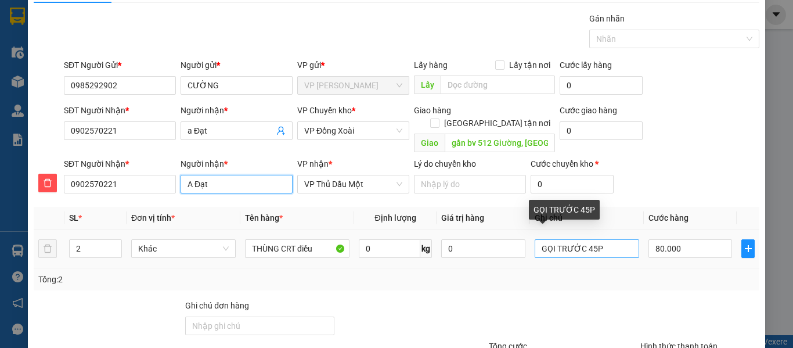
scroll to position [123, 0]
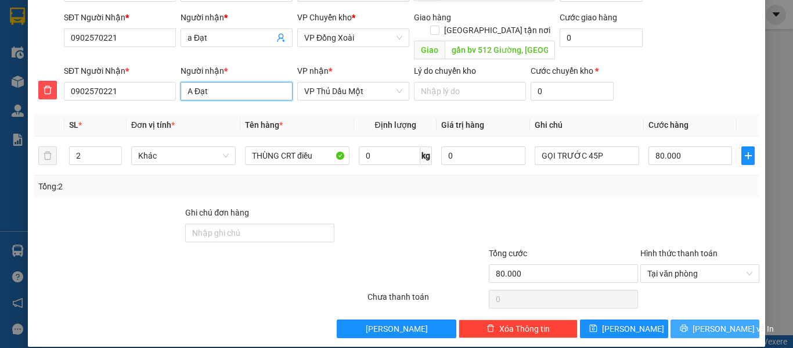
type input "A Đạt"
click at [734, 319] on button "[PERSON_NAME] và In" at bounding box center [715, 328] width 89 height 19
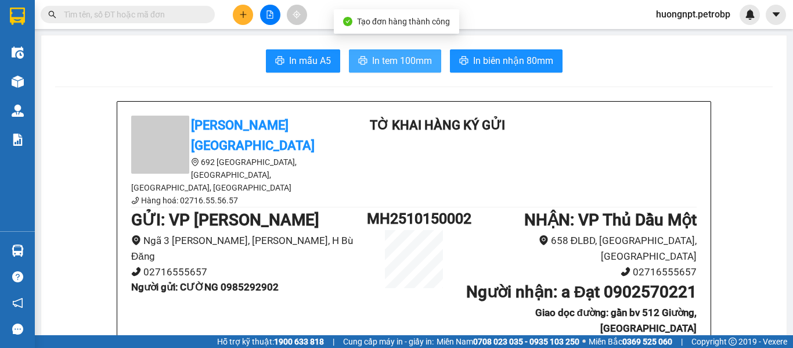
click at [395, 62] on span "In tem 100mm" at bounding box center [402, 60] width 60 height 15
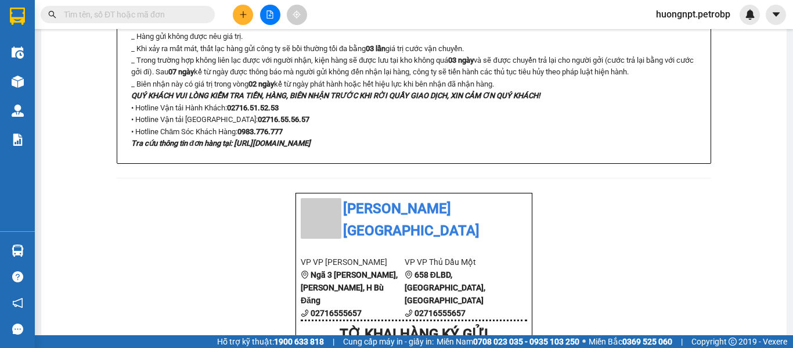
scroll to position [174, 0]
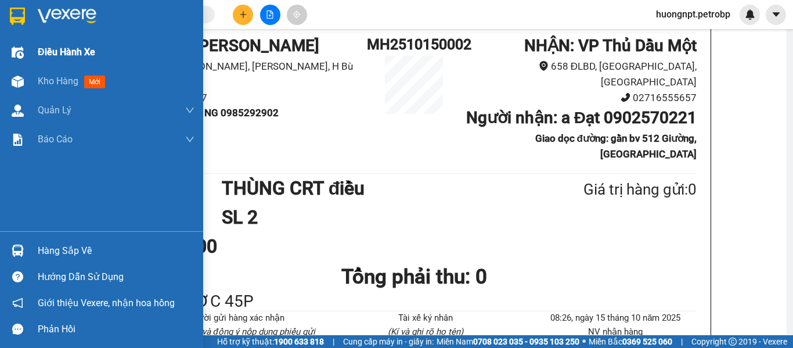
click at [63, 51] on span "Điều hành xe" at bounding box center [66, 52] width 57 height 15
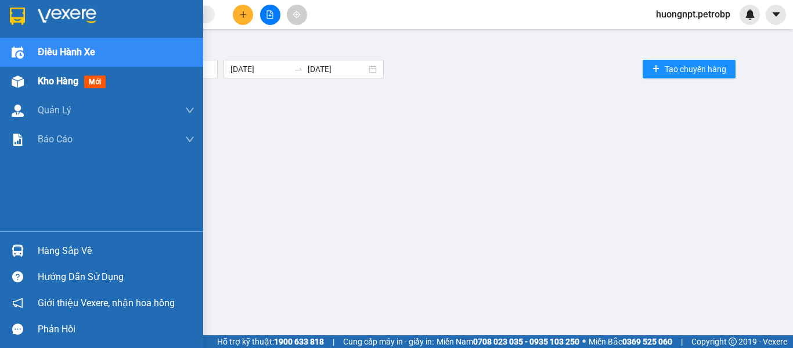
click at [45, 82] on span "Kho hàng" at bounding box center [58, 80] width 41 height 11
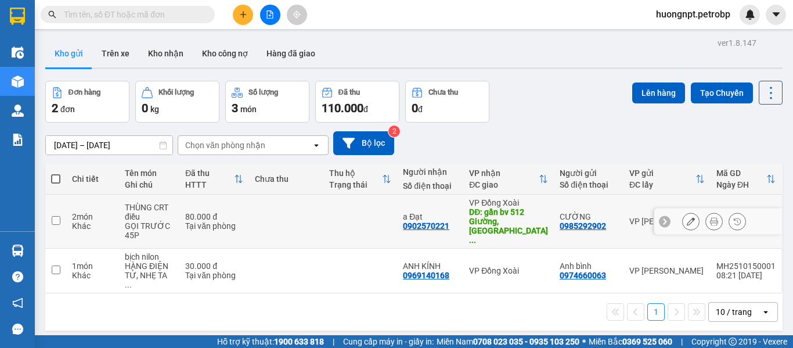
click at [237, 221] on div "Tại văn phòng" at bounding box center [214, 225] width 58 height 9
checkbox input "true"
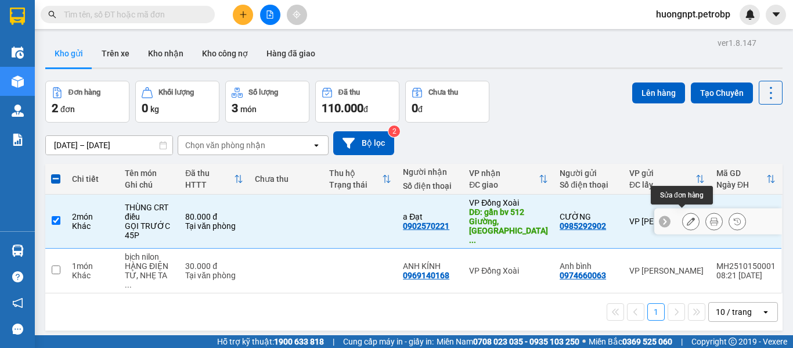
click at [683, 222] on button at bounding box center [691, 221] width 16 height 20
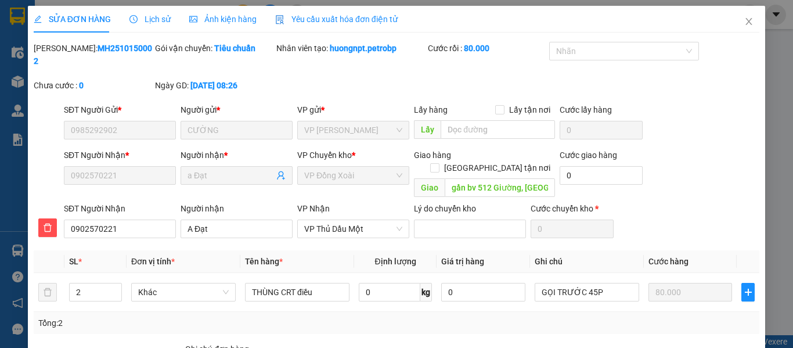
drag, startPoint x: 64, startPoint y: 46, endPoint x: 123, endPoint y: 50, distance: 58.8
click at [123, 50] on b "MH2510150002" at bounding box center [93, 55] width 118 height 22
click at [497, 120] on input "text" at bounding box center [498, 129] width 114 height 19
type input "B"
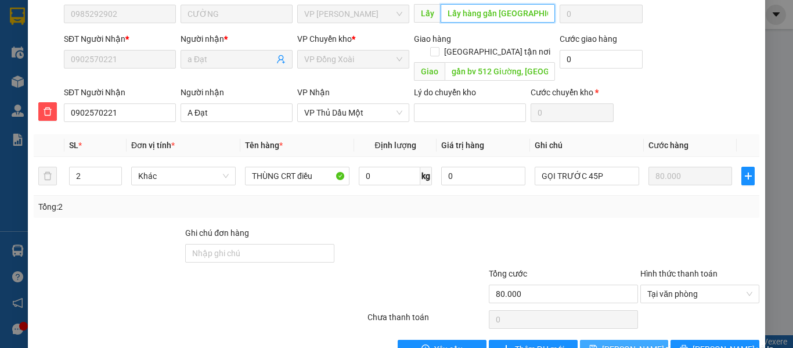
type input "Lấy hàng gần [GEOGRAPHIC_DATA]"
click at [621, 343] on span "[PERSON_NAME] thay đổi" at bounding box center [648, 349] width 93 height 13
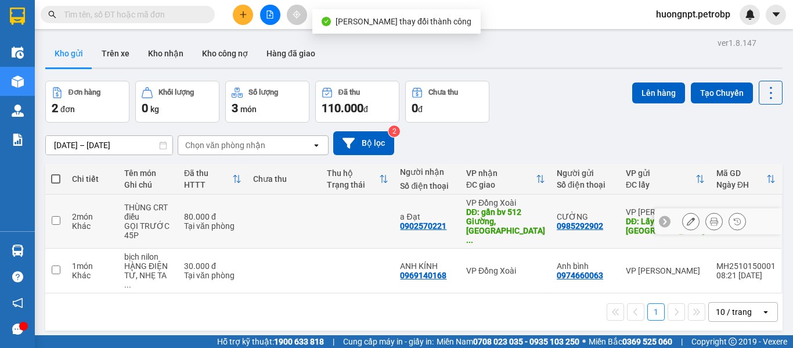
click at [300, 214] on td at bounding box center [284, 222] width 74 height 54
checkbox input "true"
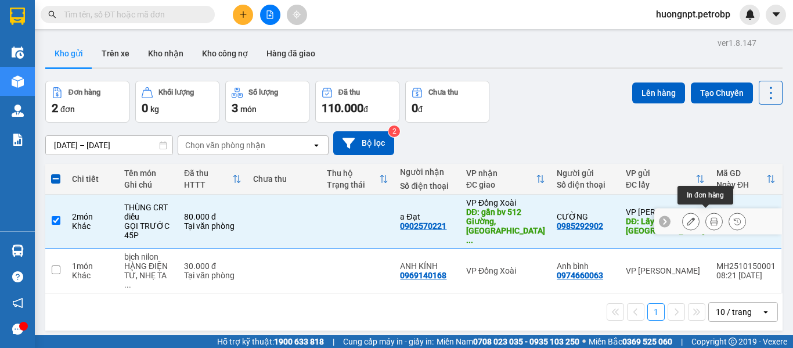
click at [687, 218] on icon at bounding box center [691, 221] width 8 height 8
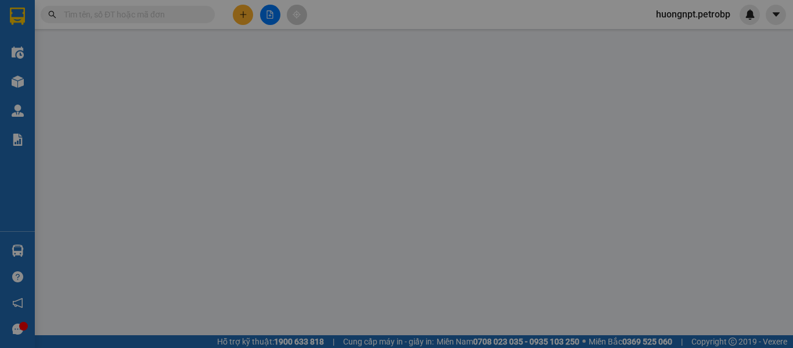
type input "0985292902"
type input "Lấy hàng gần [GEOGRAPHIC_DATA]"
type input "0902570221"
type input "gần bv 512 Giường, [GEOGRAPHIC_DATA]"
type input "80.000"
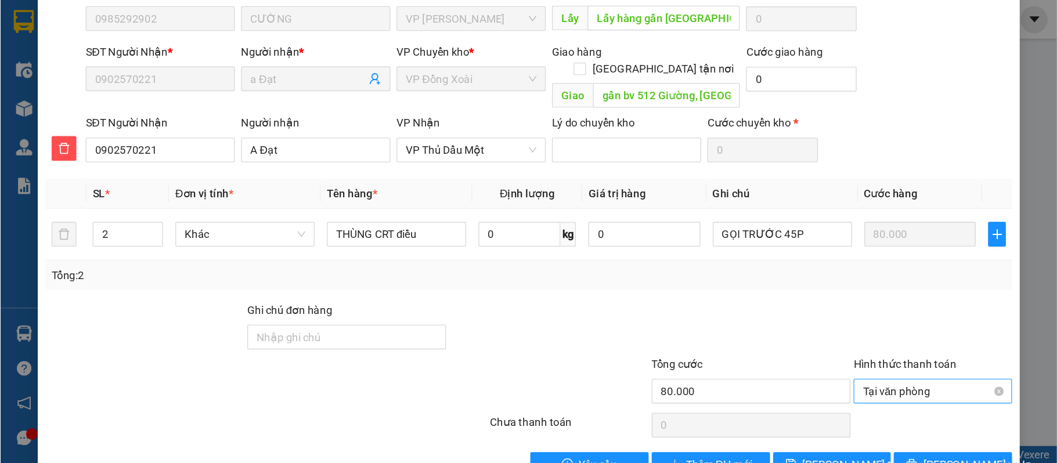
scroll to position [124, 0]
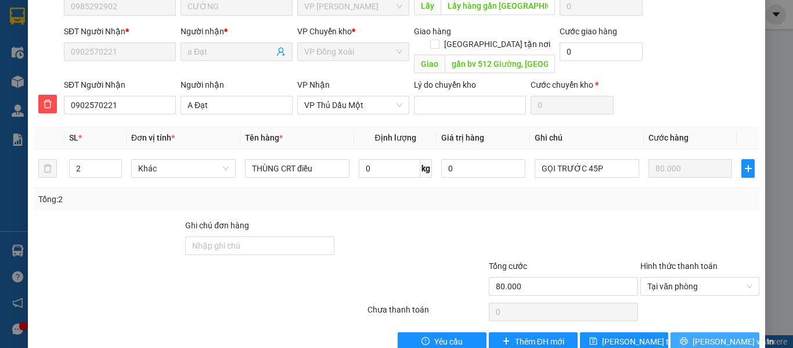
click at [717, 335] on span "[PERSON_NAME] và In" at bounding box center [733, 341] width 81 height 13
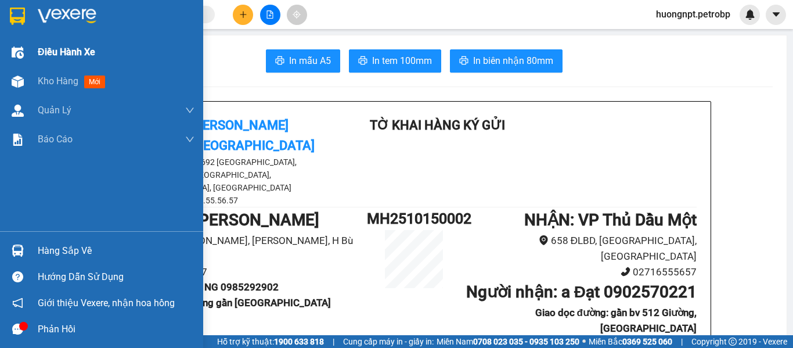
click at [63, 48] on span "Điều hành xe" at bounding box center [66, 52] width 57 height 15
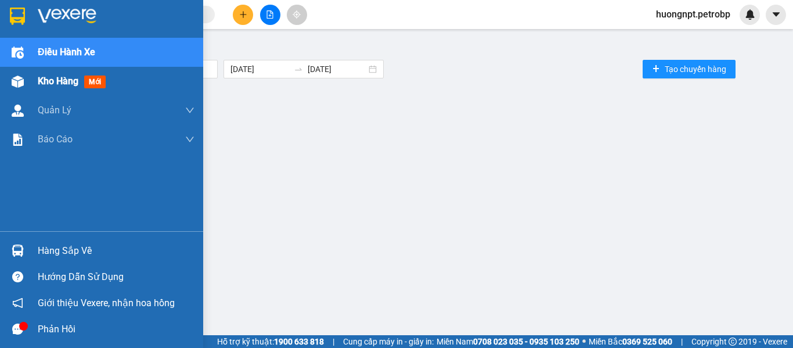
click at [77, 88] on div "Kho hàng mới" at bounding box center [74, 81] width 73 height 15
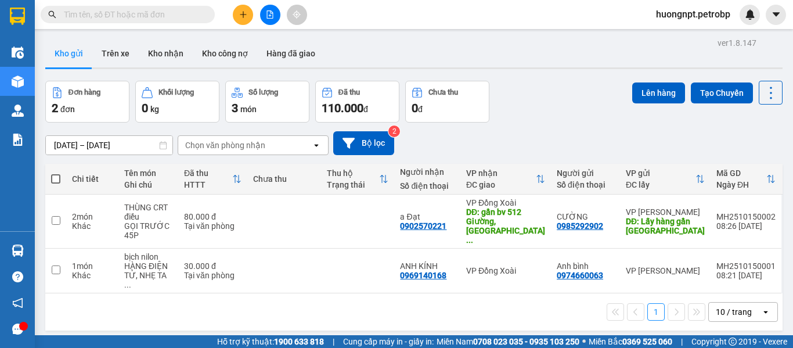
scroll to position [53, 0]
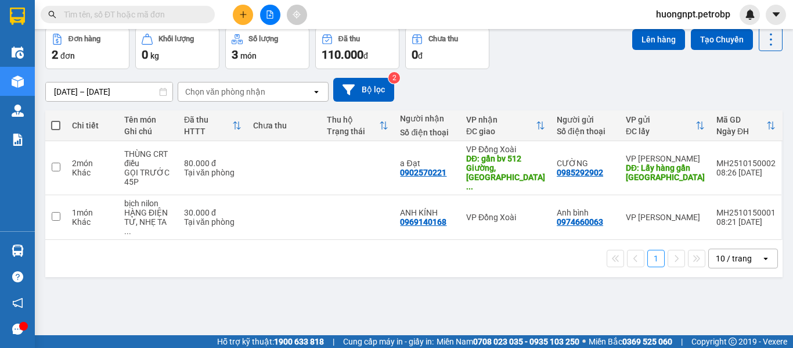
click at [59, 120] on label at bounding box center [55, 126] width 9 height 12
click at [56, 120] on input "checkbox" at bounding box center [56, 120] width 0 height 0
checkbox input "true"
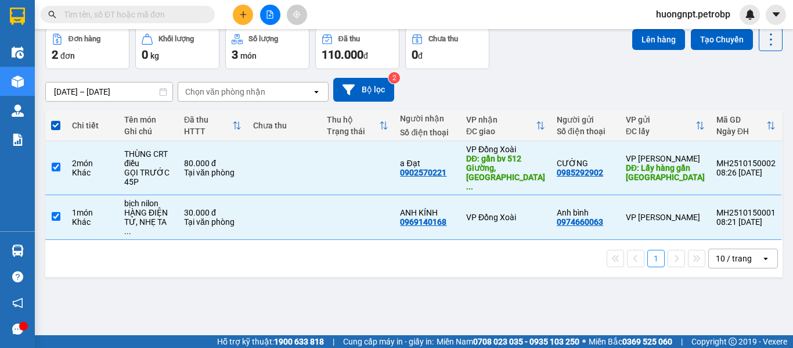
scroll to position [0, 0]
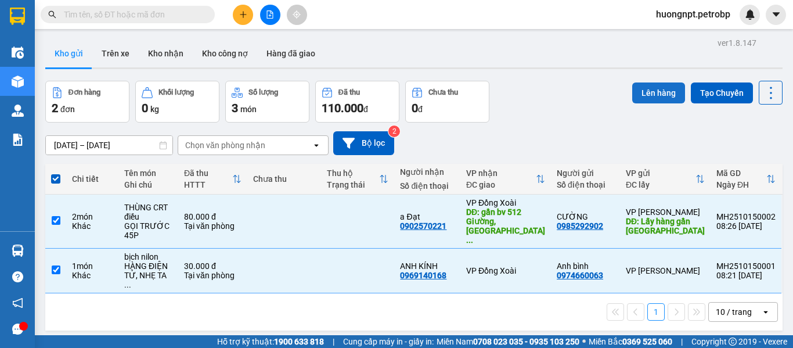
click at [641, 92] on button "Lên hàng" at bounding box center [658, 92] width 53 height 21
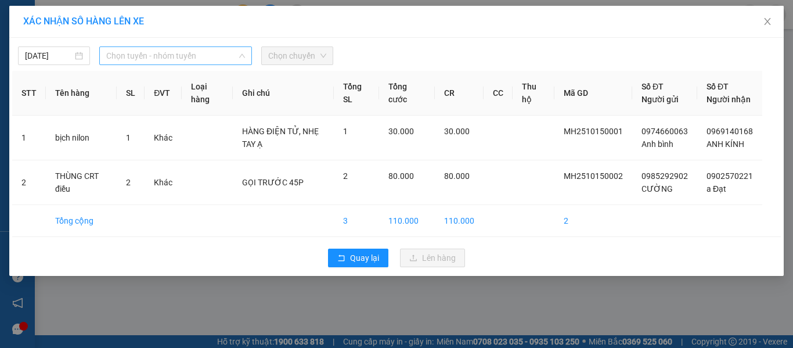
click at [159, 57] on span "Chọn tuyến - nhóm tuyến" at bounding box center [175, 55] width 139 height 17
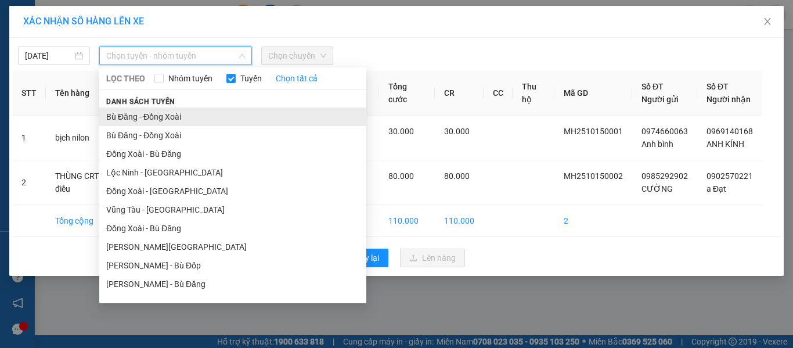
click at [163, 117] on li "Bù Đăng - Đồng Xoài" at bounding box center [232, 116] width 267 height 19
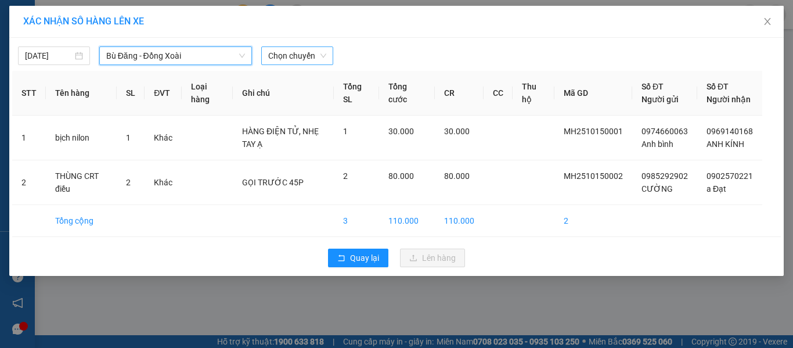
click at [297, 60] on span "Chọn chuyến" at bounding box center [297, 55] width 58 height 17
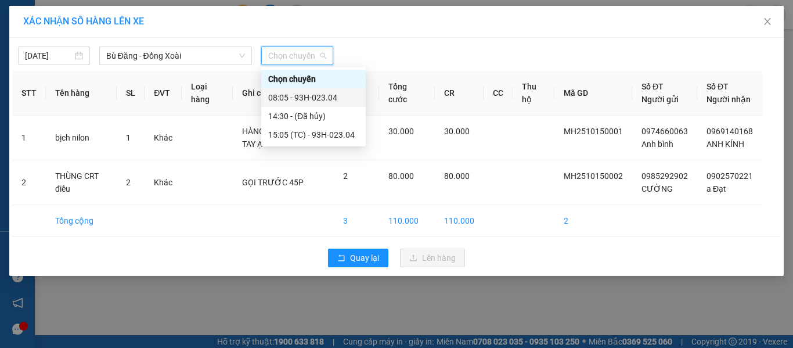
click at [321, 94] on div "08:05 - 93H-023.04" at bounding box center [313, 97] width 91 height 13
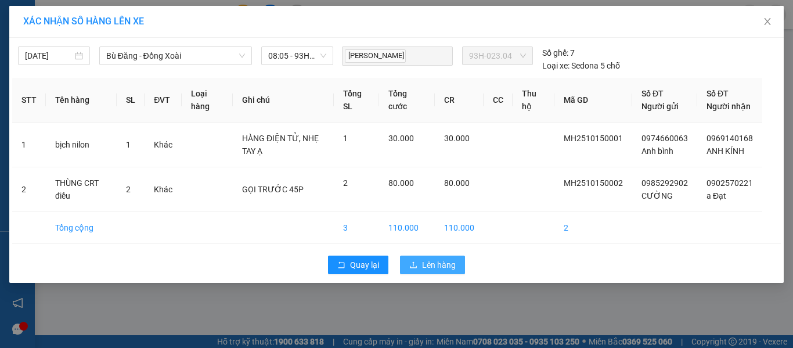
click at [442, 271] on span "Lên hàng" at bounding box center [439, 264] width 34 height 13
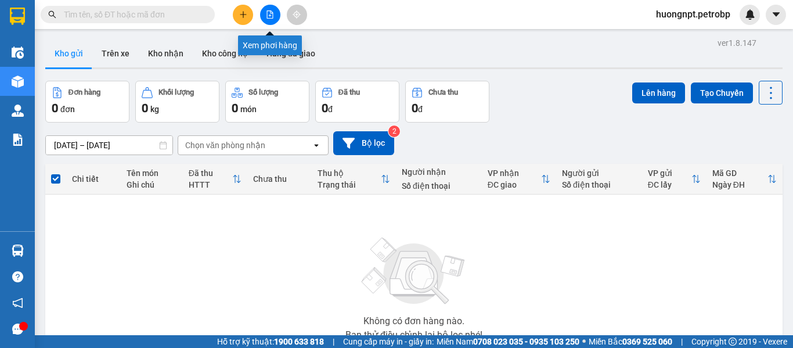
click at [266, 14] on icon "file-add" at bounding box center [270, 14] width 8 height 8
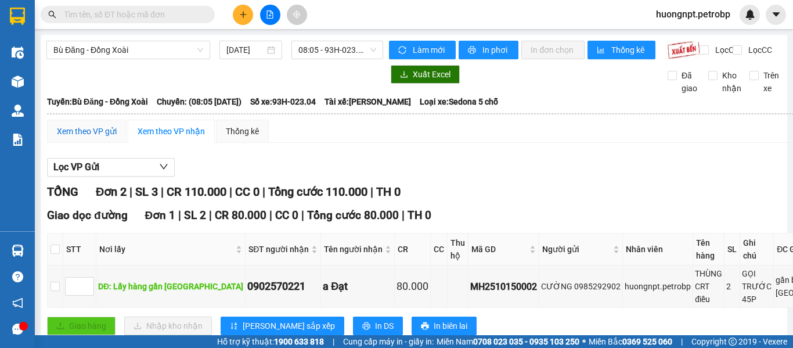
click at [103, 138] on div "Xem theo VP gửi" at bounding box center [87, 131] width 60 height 13
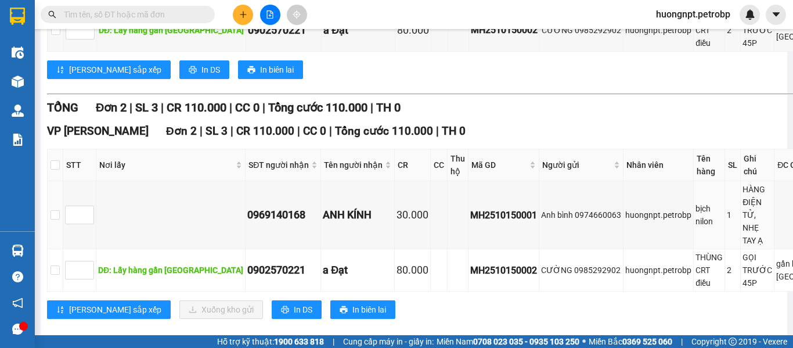
scroll to position [290, 0]
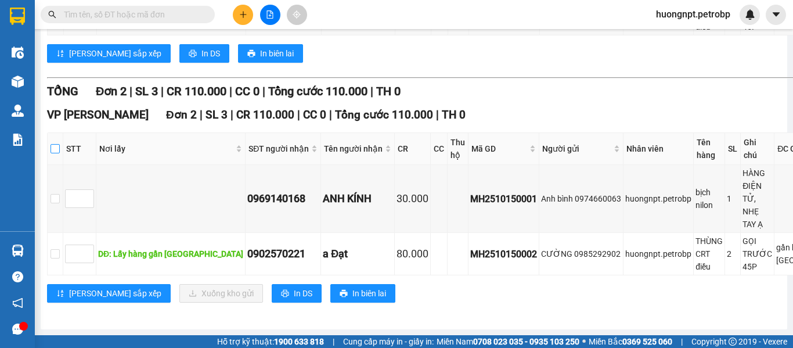
click at [51, 144] on input "checkbox" at bounding box center [55, 148] width 9 height 9
checkbox input "true"
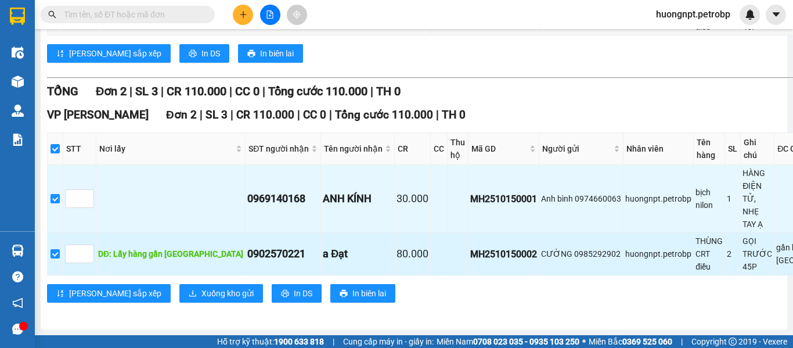
scroll to position [318, 0]
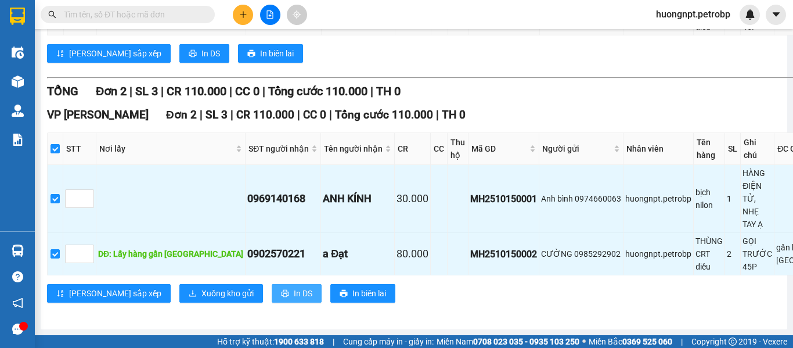
click at [294, 288] on span "In DS" at bounding box center [303, 293] width 19 height 13
